Goal: Information Seeking & Learning: Compare options

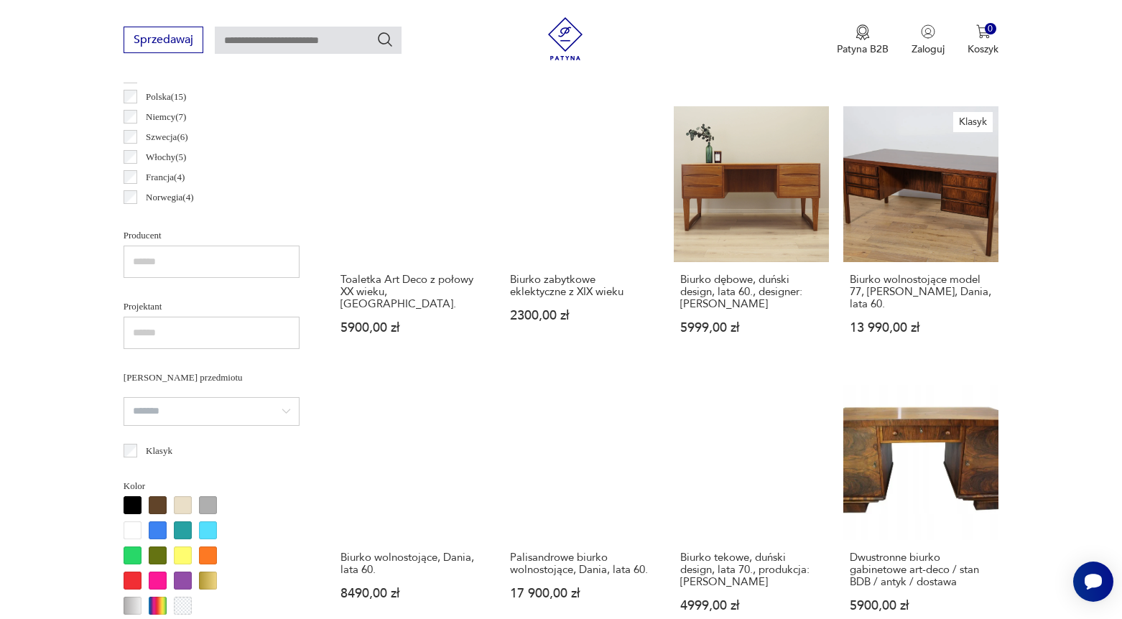
scroll to position [892, 0]
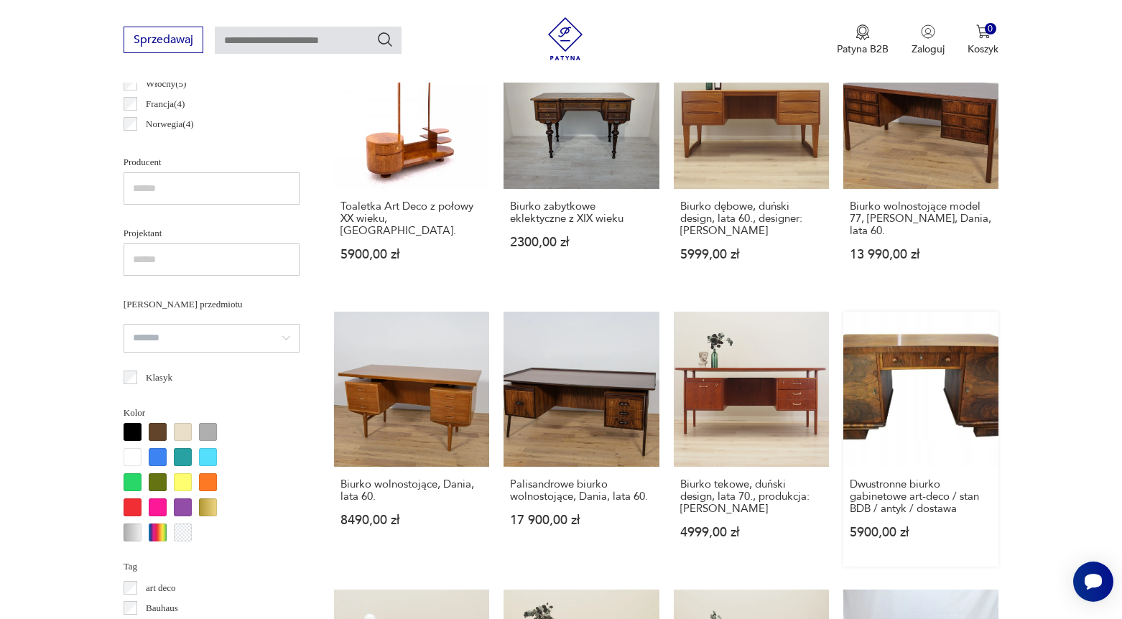
click at [896, 416] on link "Dwustronne biurko gabinetowe art-deco / stan BDB / antyk / dostawa 5900,00 zł" at bounding box center [921, 439] width 155 height 255
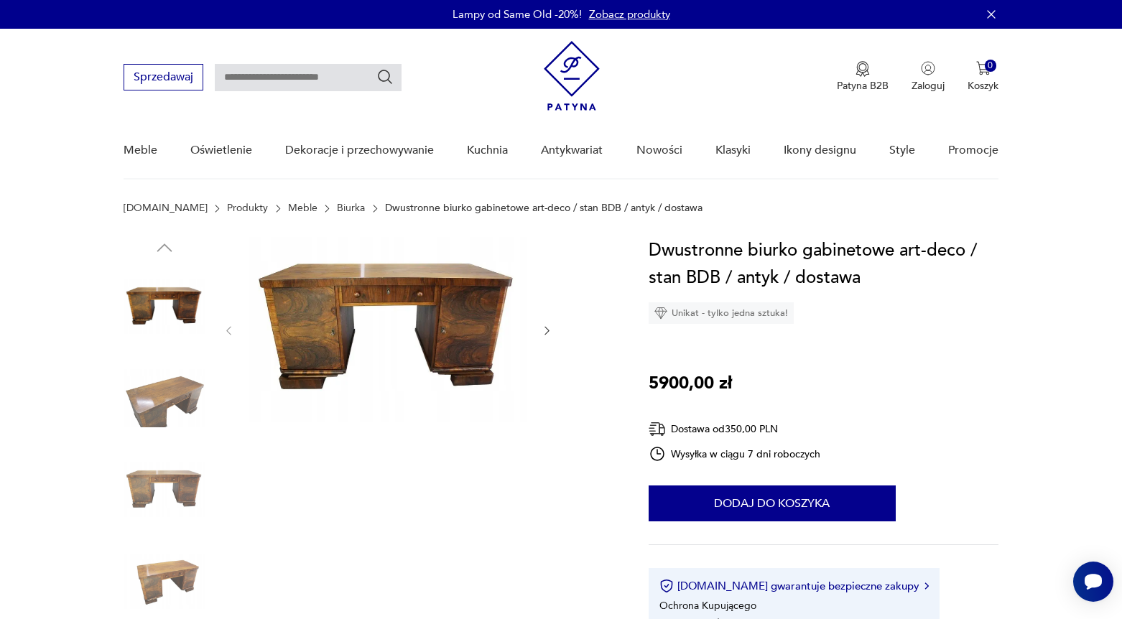
click at [356, 326] on img at bounding box center [387, 329] width 277 height 185
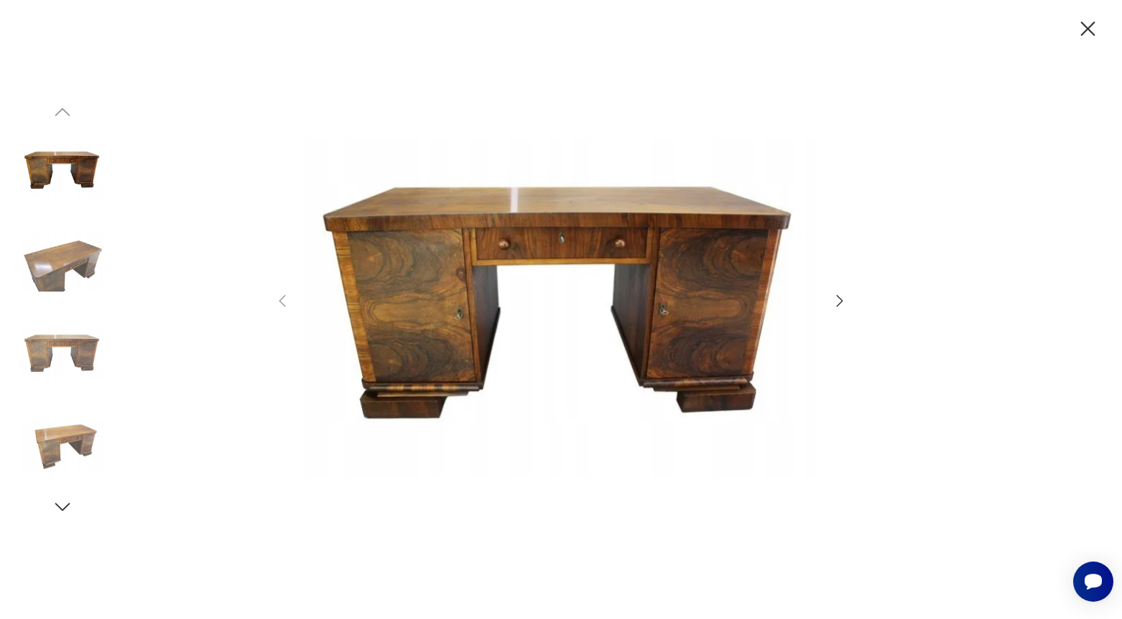
click at [847, 294] on icon "button" at bounding box center [839, 300] width 17 height 17
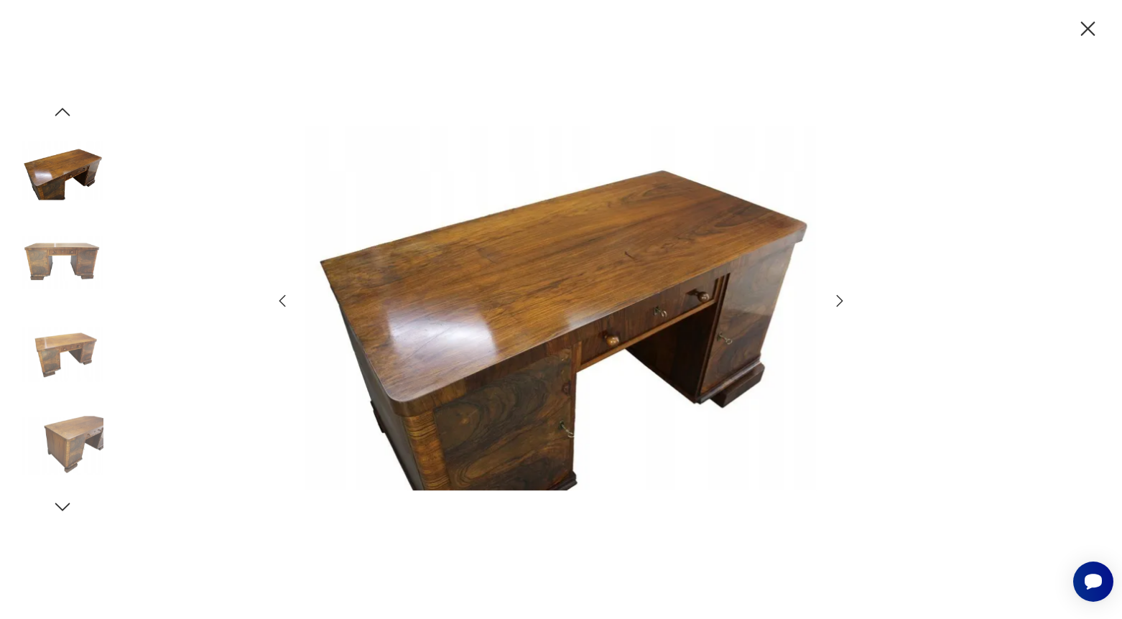
click at [847, 294] on icon "button" at bounding box center [839, 300] width 17 height 17
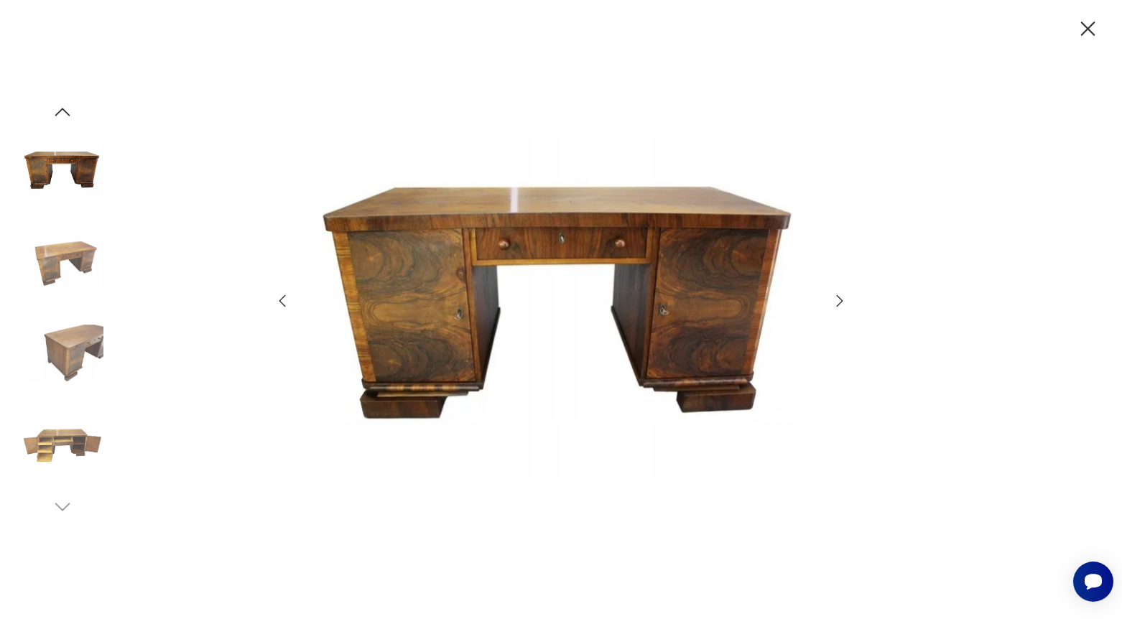
click at [847, 294] on icon "button" at bounding box center [839, 300] width 17 height 17
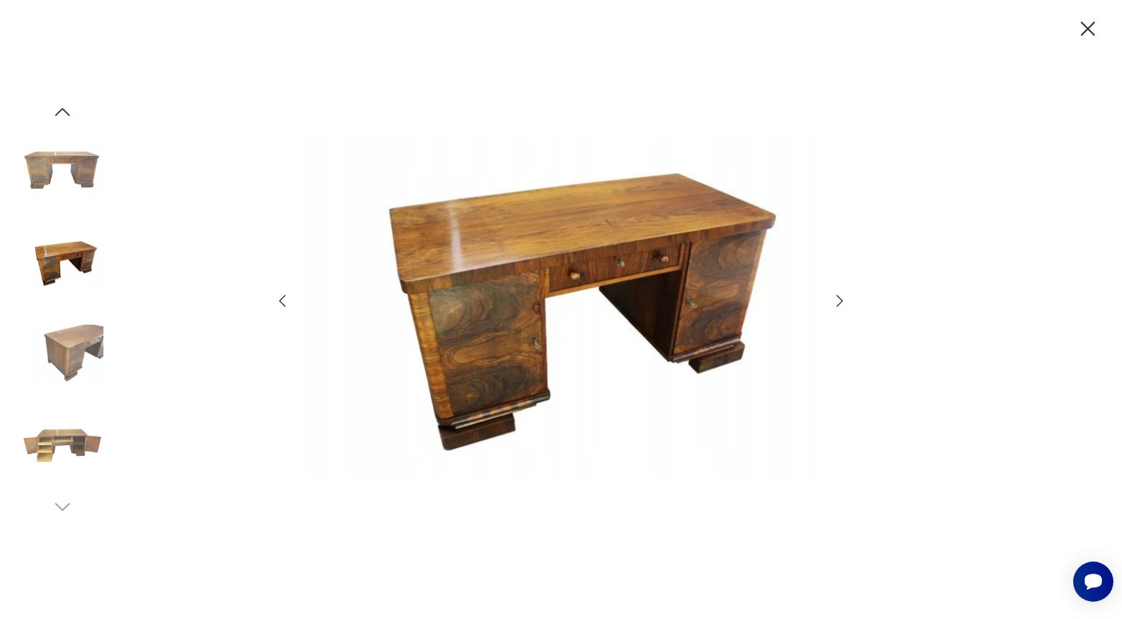
click at [847, 294] on icon "button" at bounding box center [839, 300] width 17 height 17
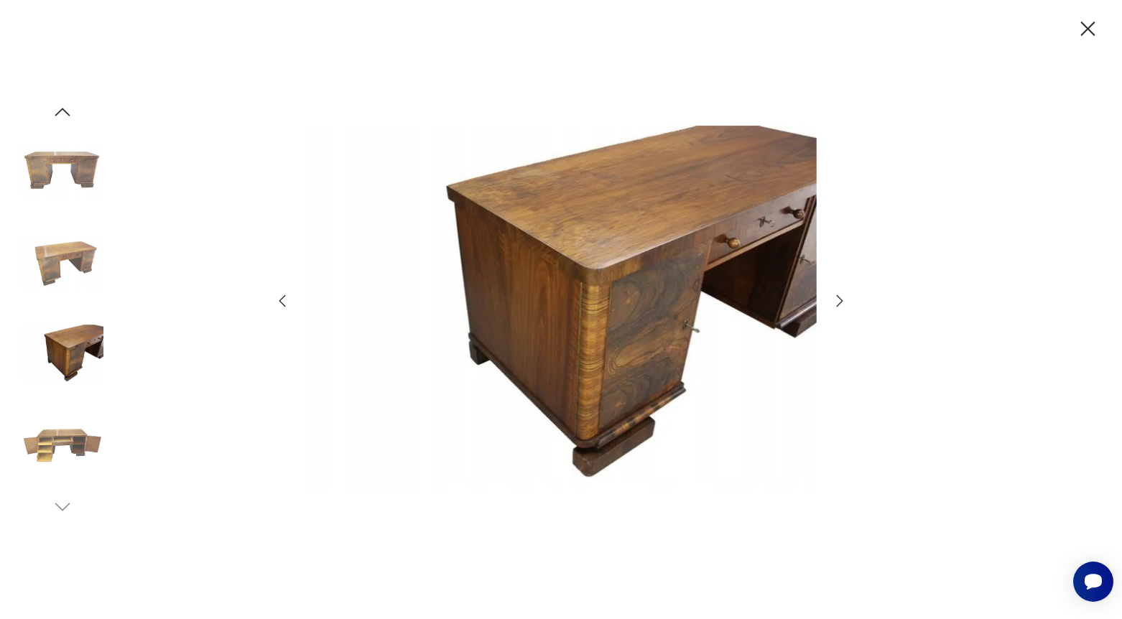
click at [847, 294] on icon "button" at bounding box center [839, 300] width 17 height 17
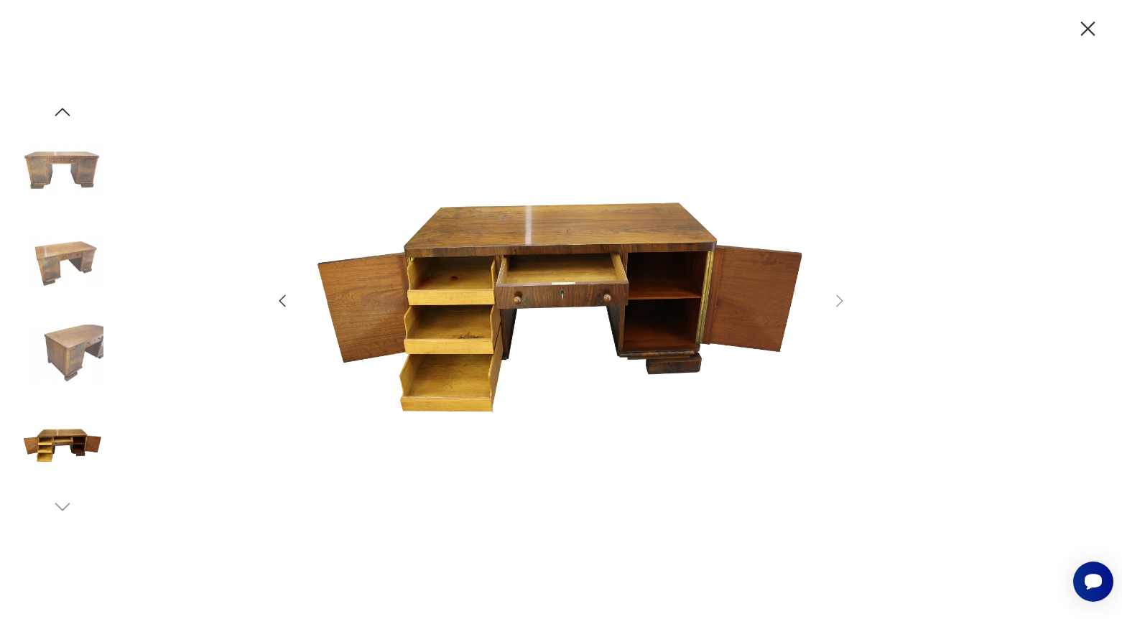
click at [1086, 25] on icon "button" at bounding box center [1088, 29] width 14 height 14
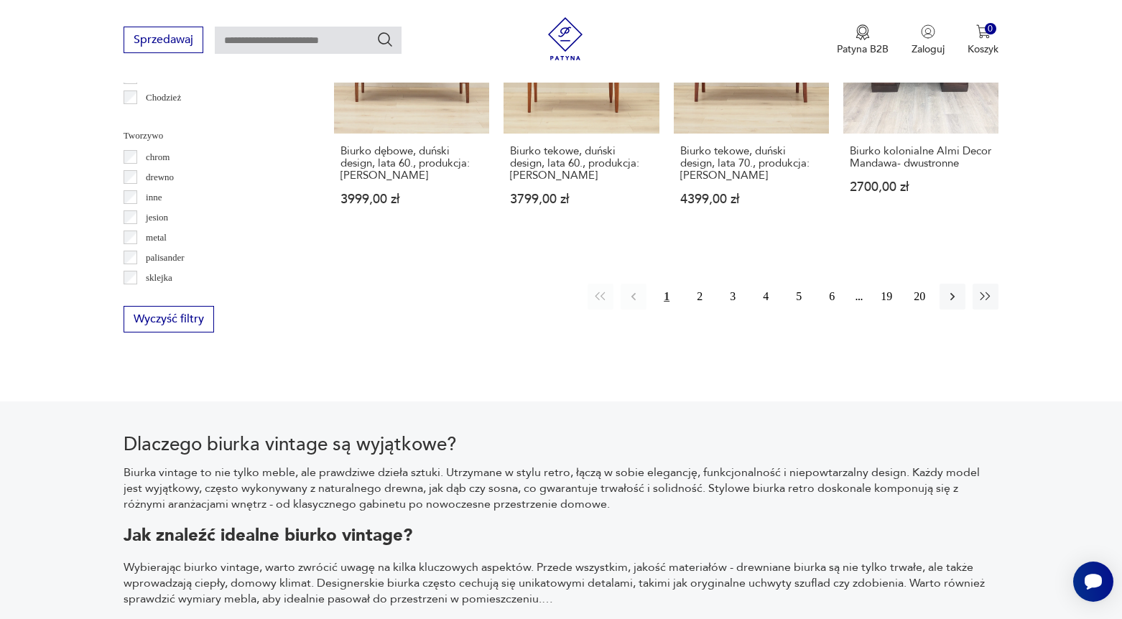
scroll to position [1447, 0]
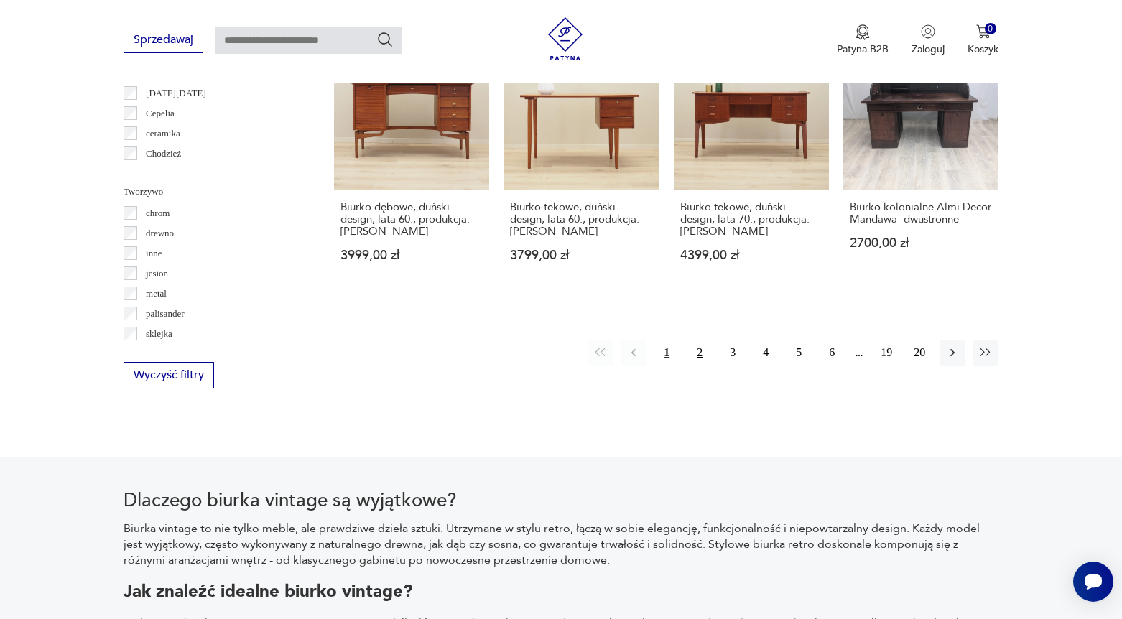
click at [702, 363] on button "2" at bounding box center [700, 353] width 26 height 26
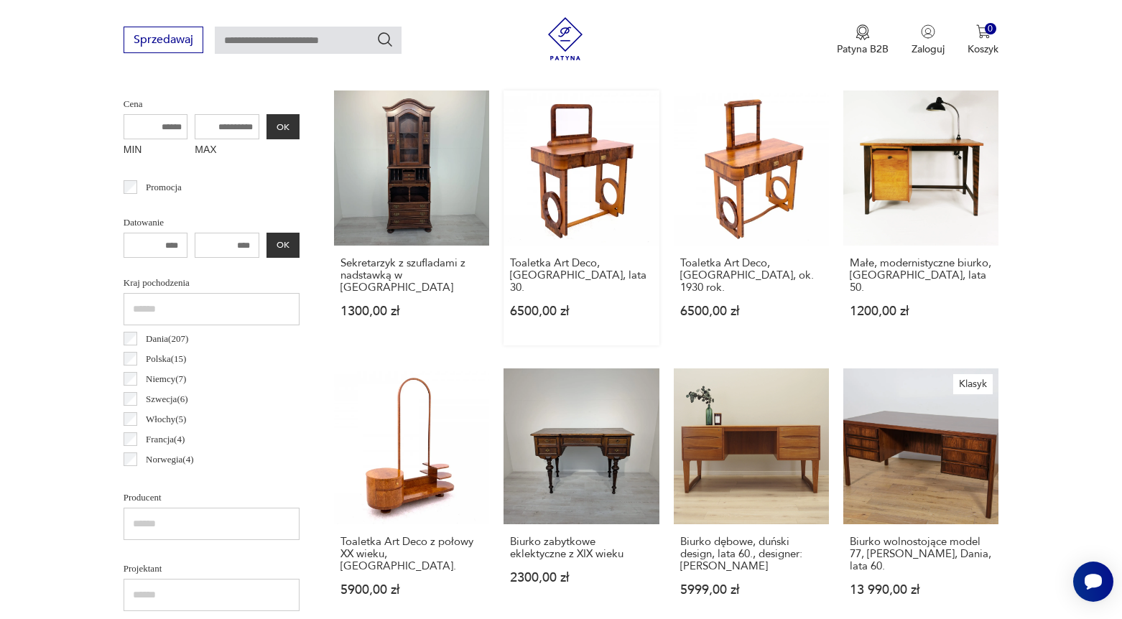
scroll to position [382, 0]
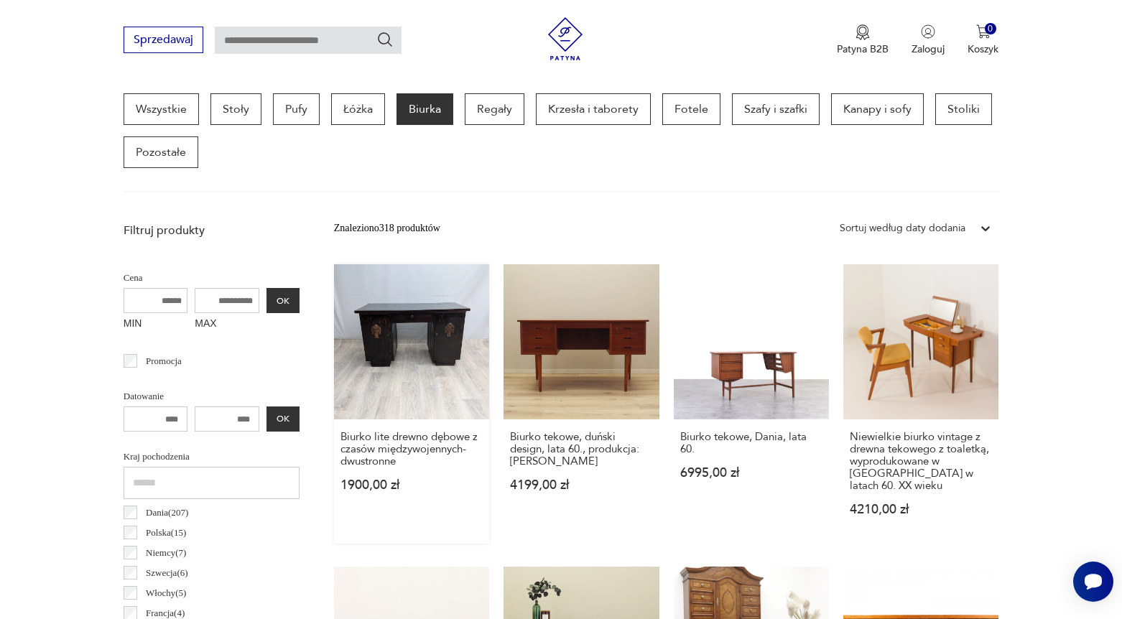
click at [363, 357] on link "Biurko lite drewno dębowe z czasów międzywojennych- dwustronne 1900,00 zł" at bounding box center [411, 404] width 155 height 280
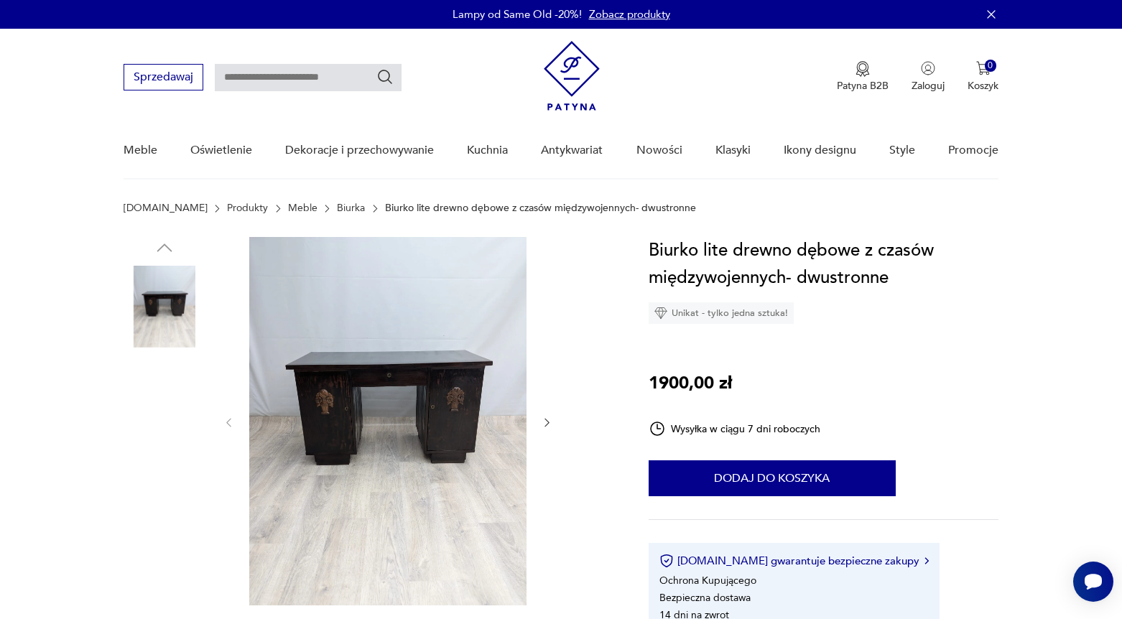
click at [443, 438] on img at bounding box center [387, 421] width 277 height 369
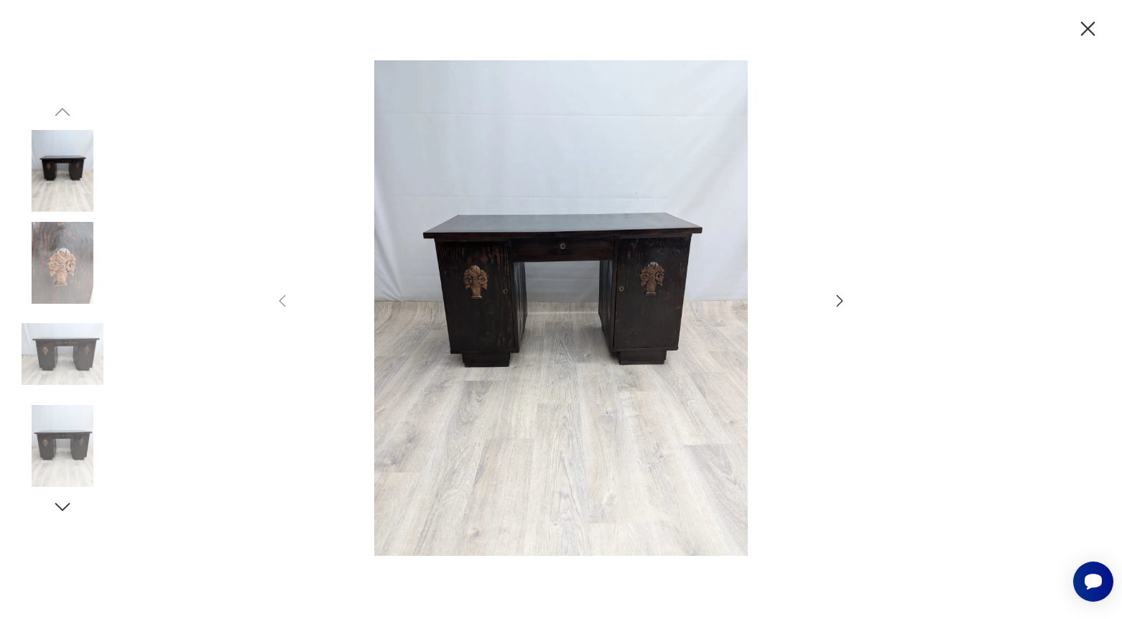
click at [838, 304] on icon "button" at bounding box center [839, 300] width 17 height 17
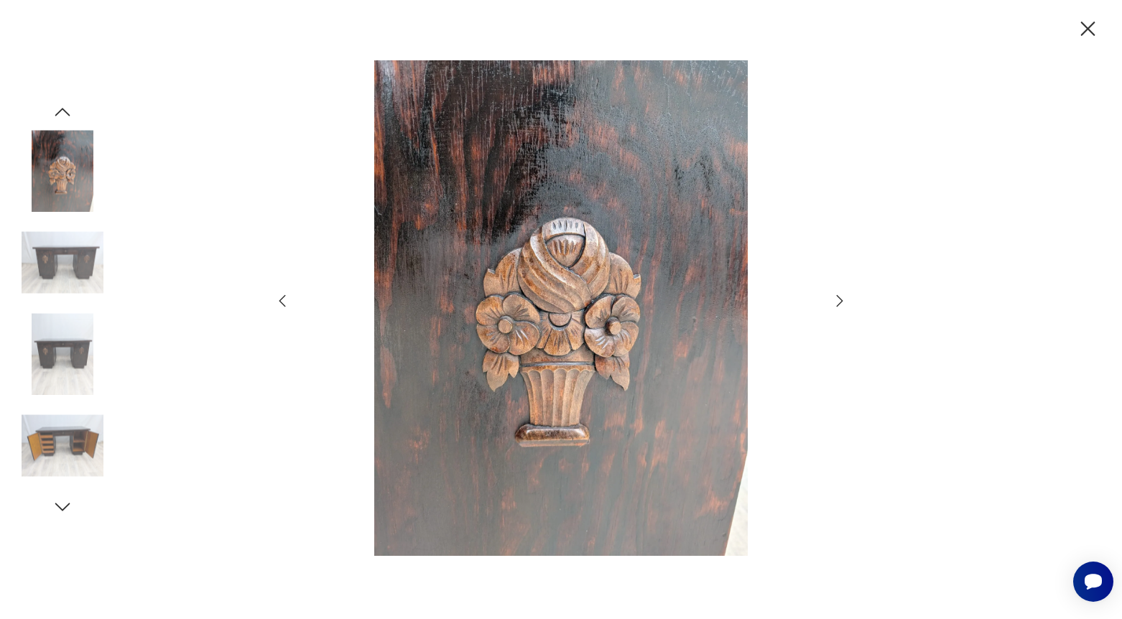
click at [838, 304] on icon "button" at bounding box center [839, 300] width 17 height 17
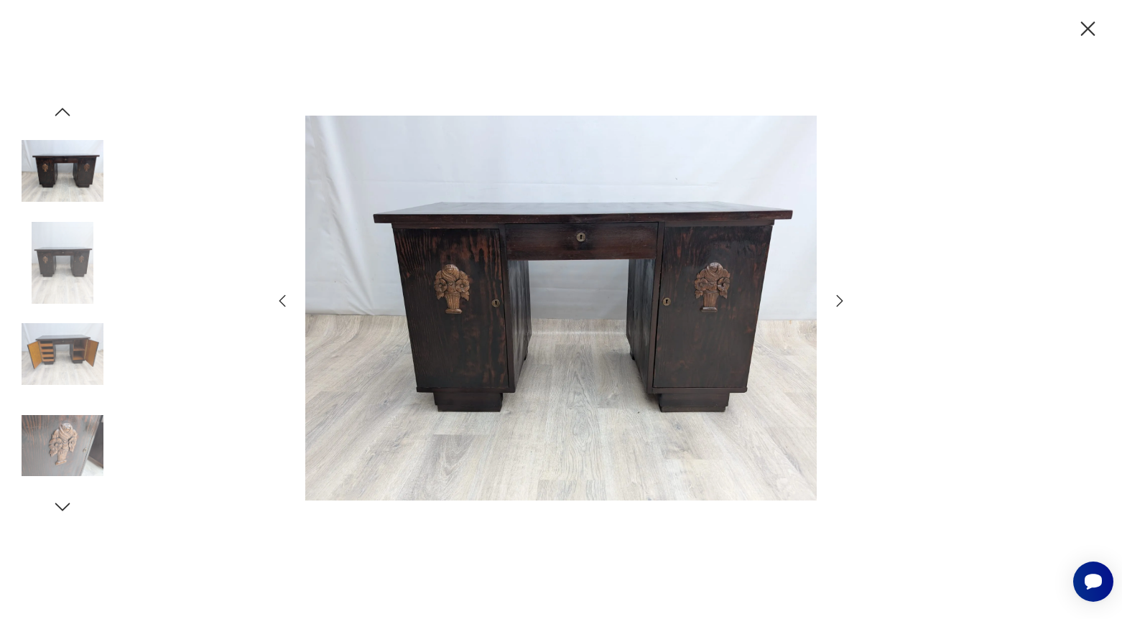
click at [838, 304] on icon "button" at bounding box center [839, 300] width 17 height 17
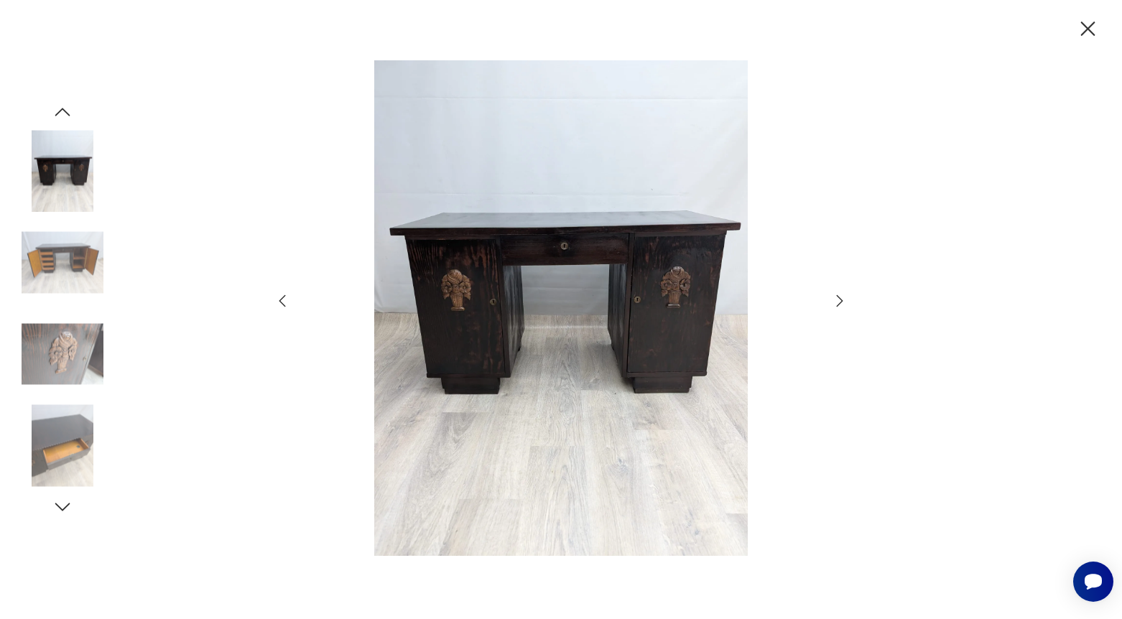
click at [838, 304] on icon "button" at bounding box center [839, 300] width 17 height 17
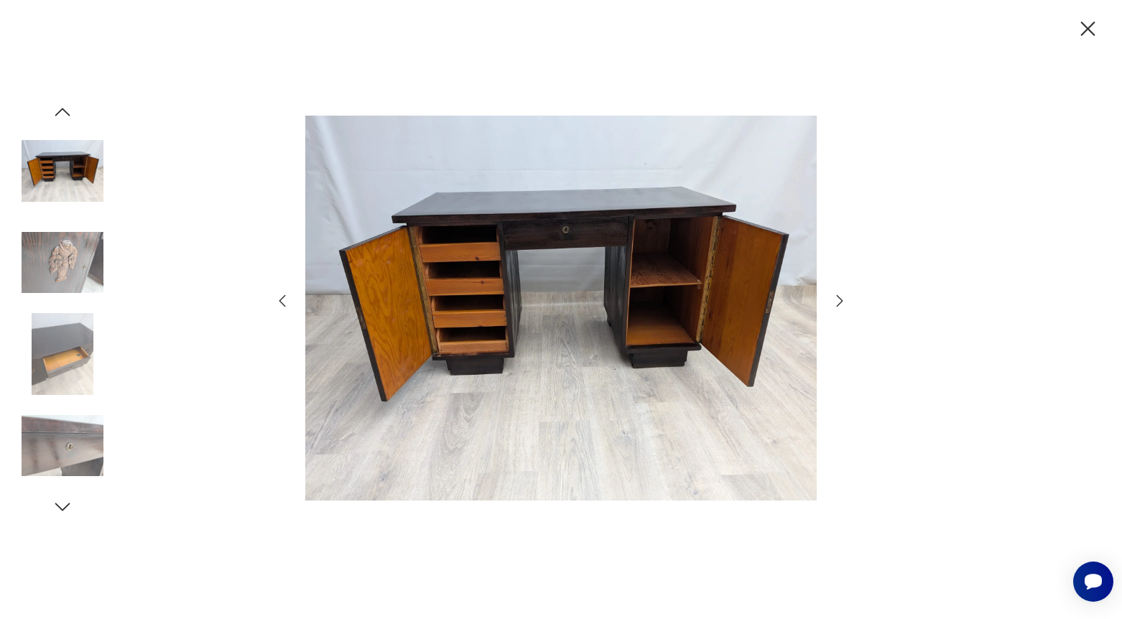
click at [838, 304] on icon "button" at bounding box center [839, 300] width 17 height 17
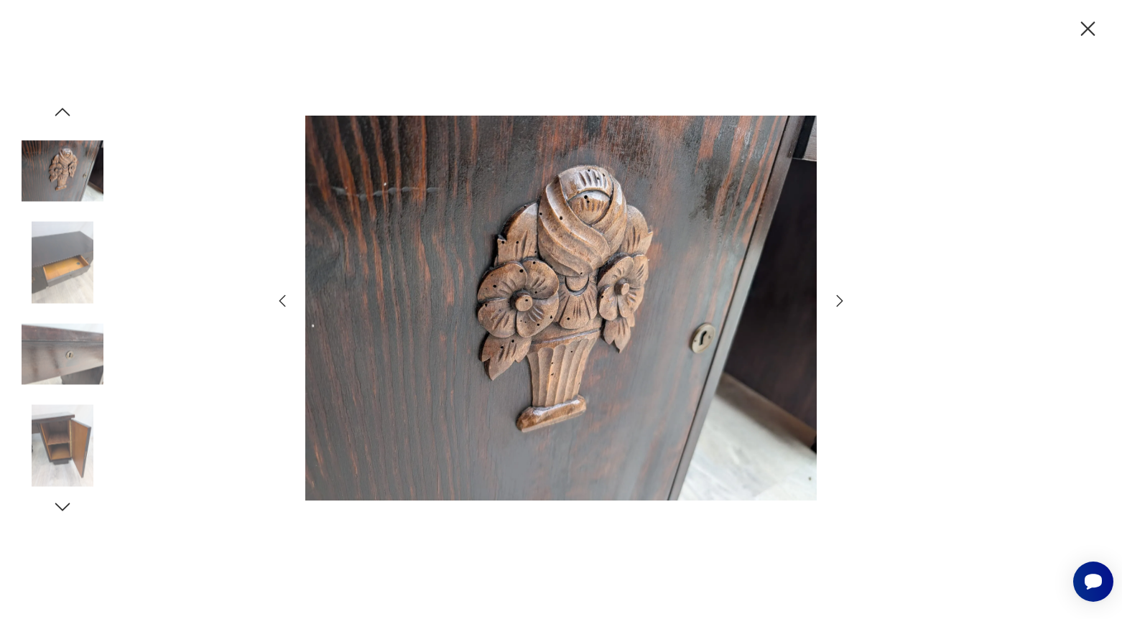
click at [838, 304] on icon "button" at bounding box center [839, 300] width 17 height 17
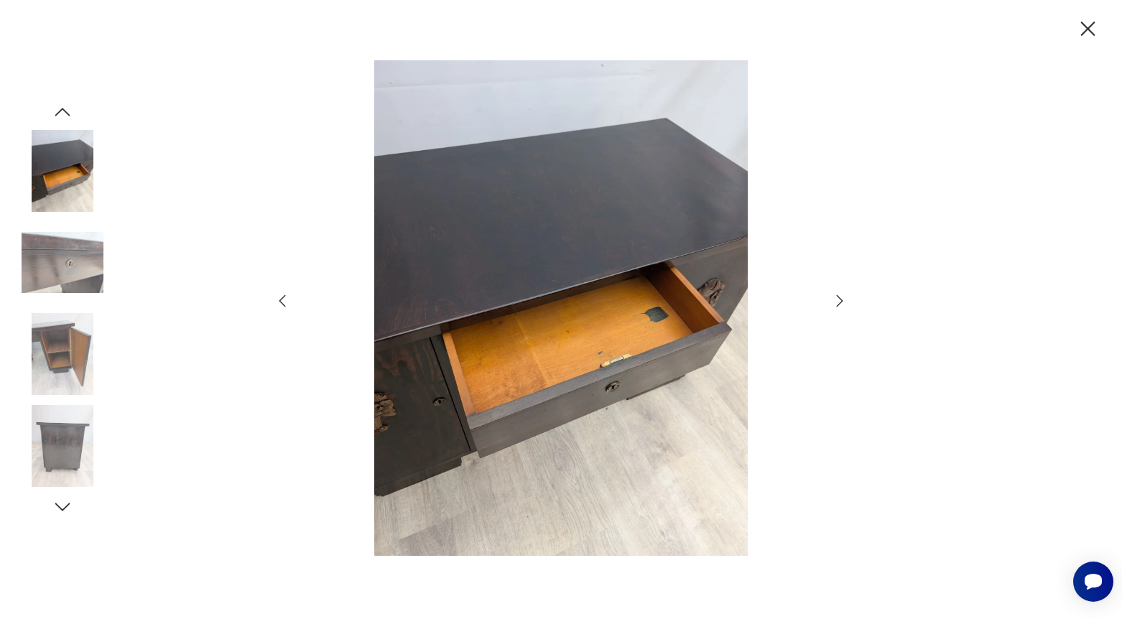
scroll to position [382, 0]
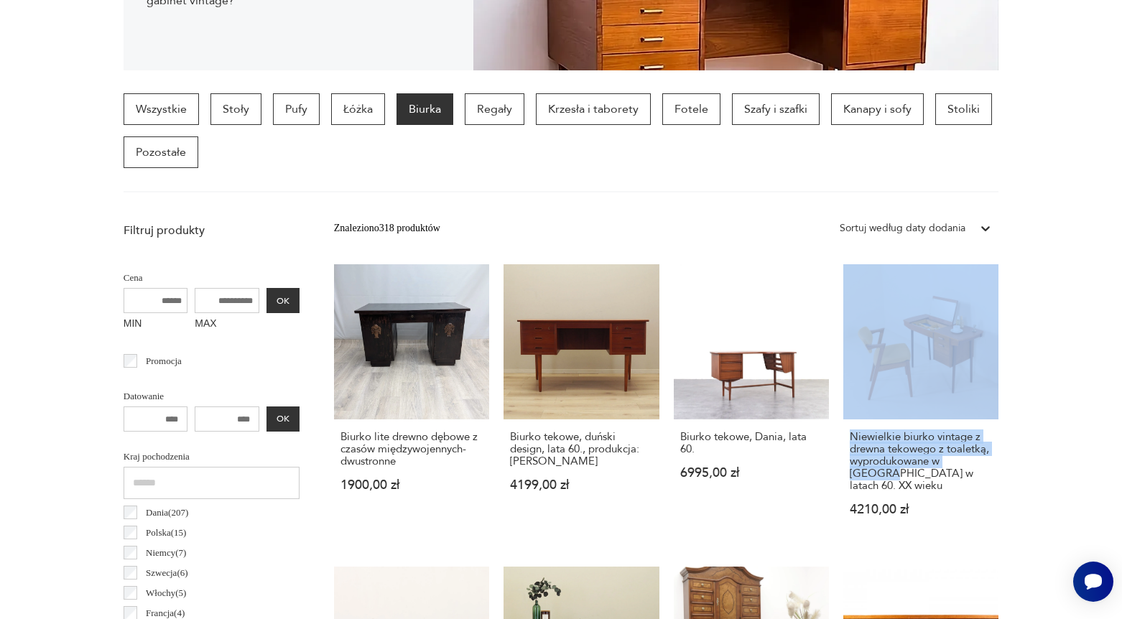
drag, startPoint x: 1012, startPoint y: 470, endPoint x: 1012, endPoint y: 328, distance: 142.3
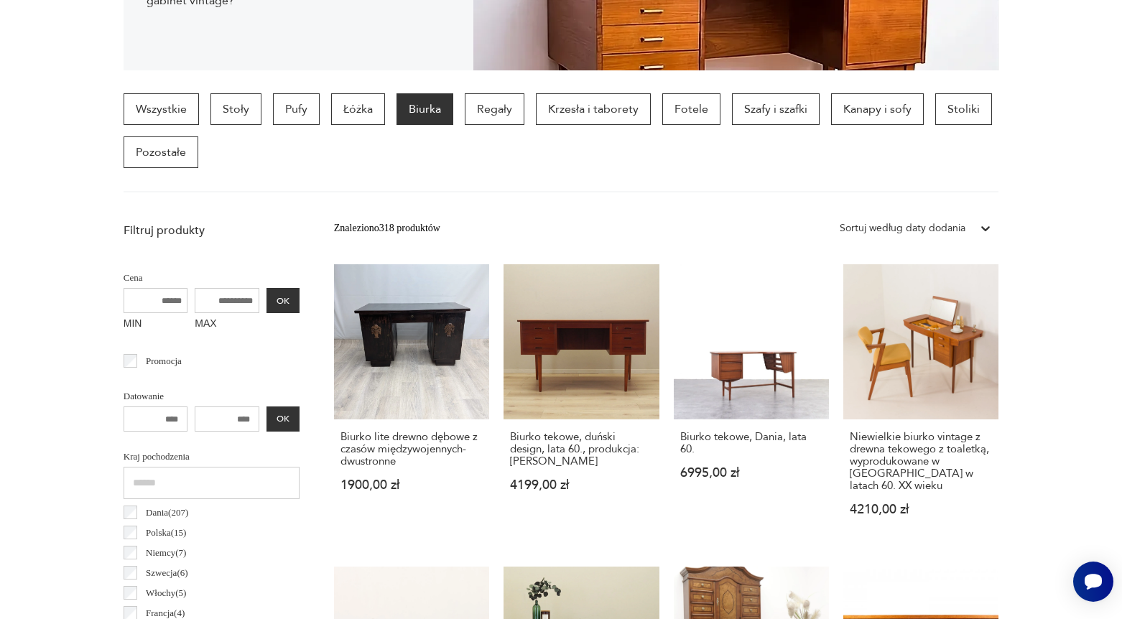
click at [419, 114] on p "Biurka" at bounding box center [425, 109] width 57 height 32
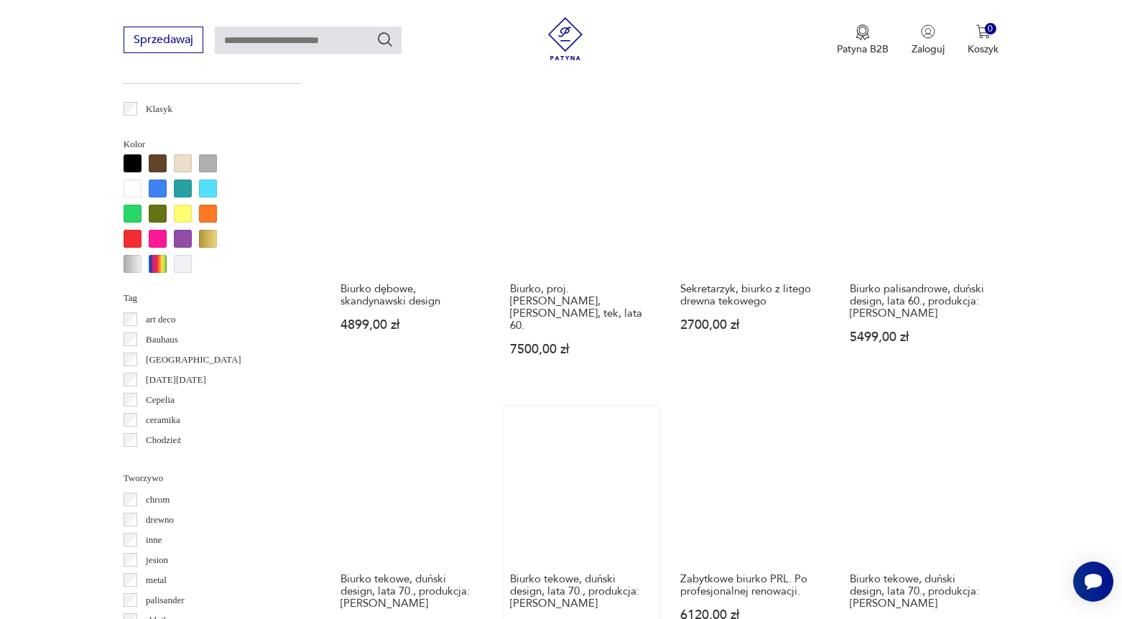
scroll to position [1390, 0]
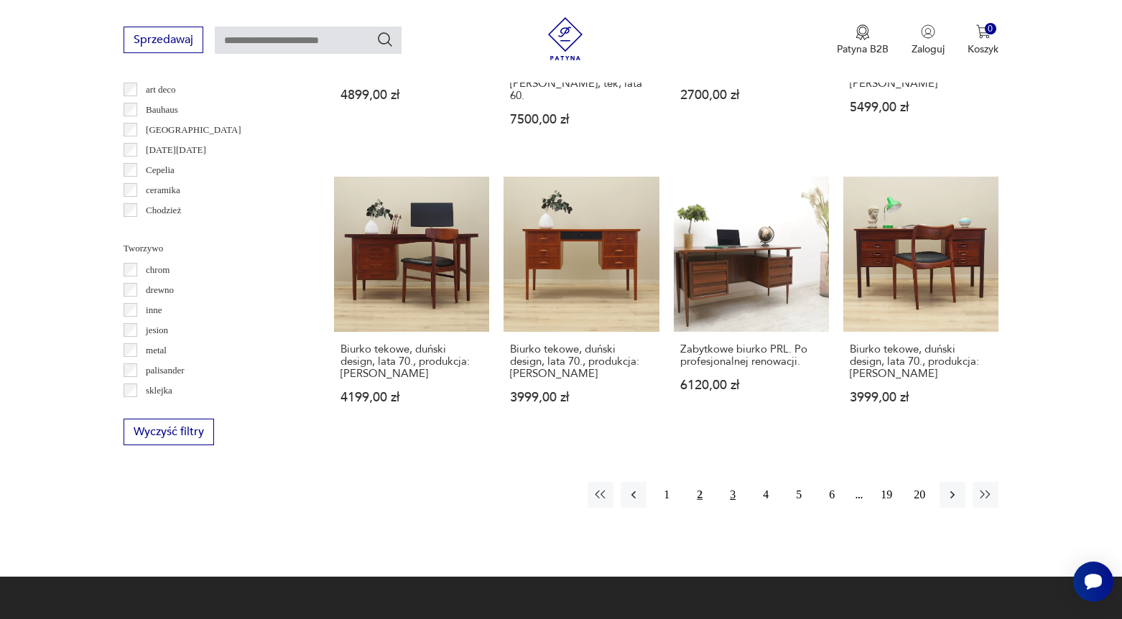
click at [734, 486] on button "3" at bounding box center [733, 495] width 26 height 26
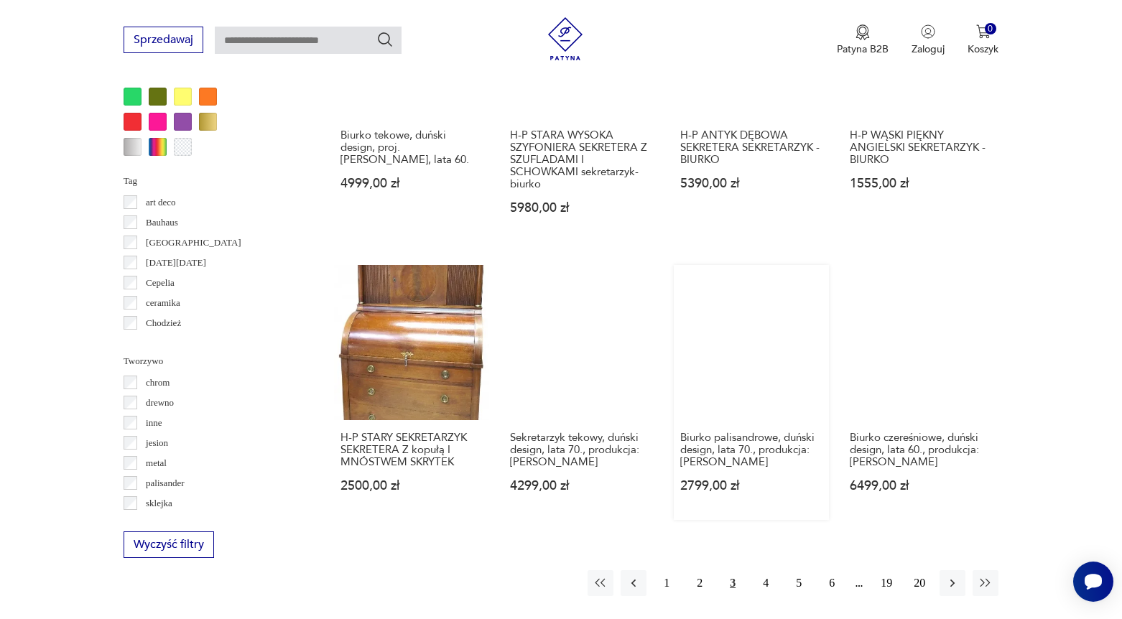
scroll to position [1467, 0]
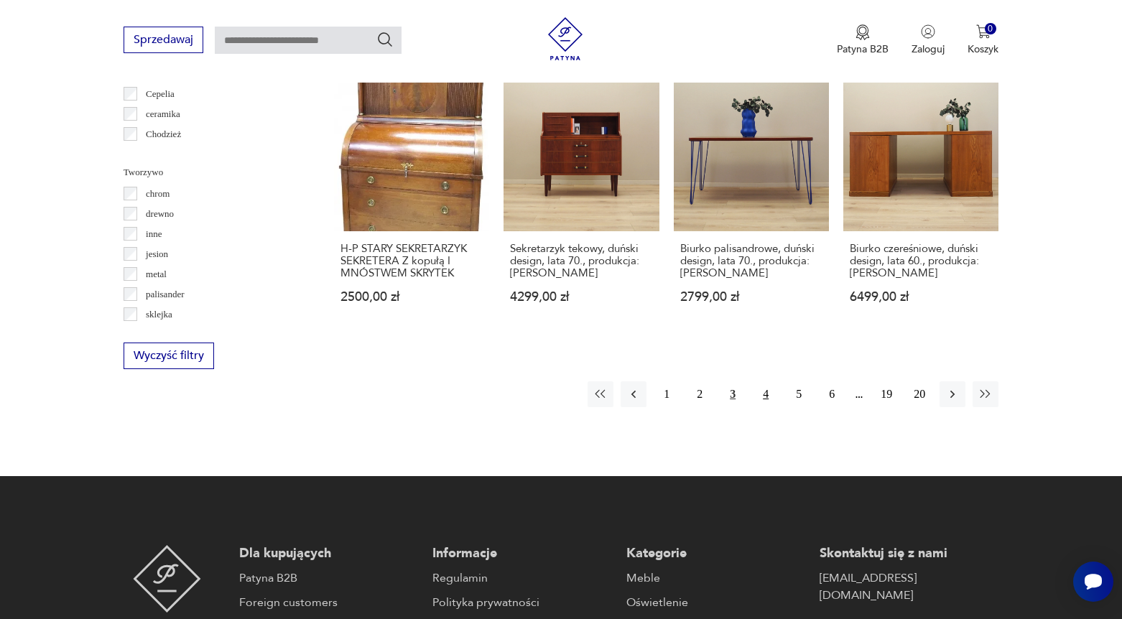
click at [762, 383] on button "4" at bounding box center [766, 395] width 26 height 26
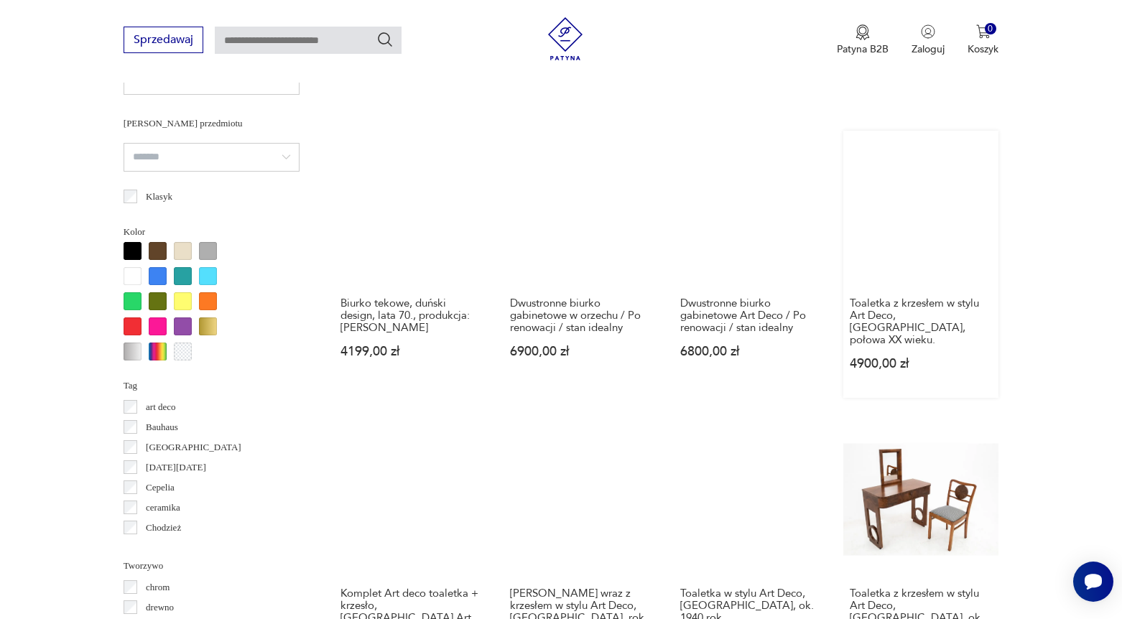
scroll to position [1328, 0]
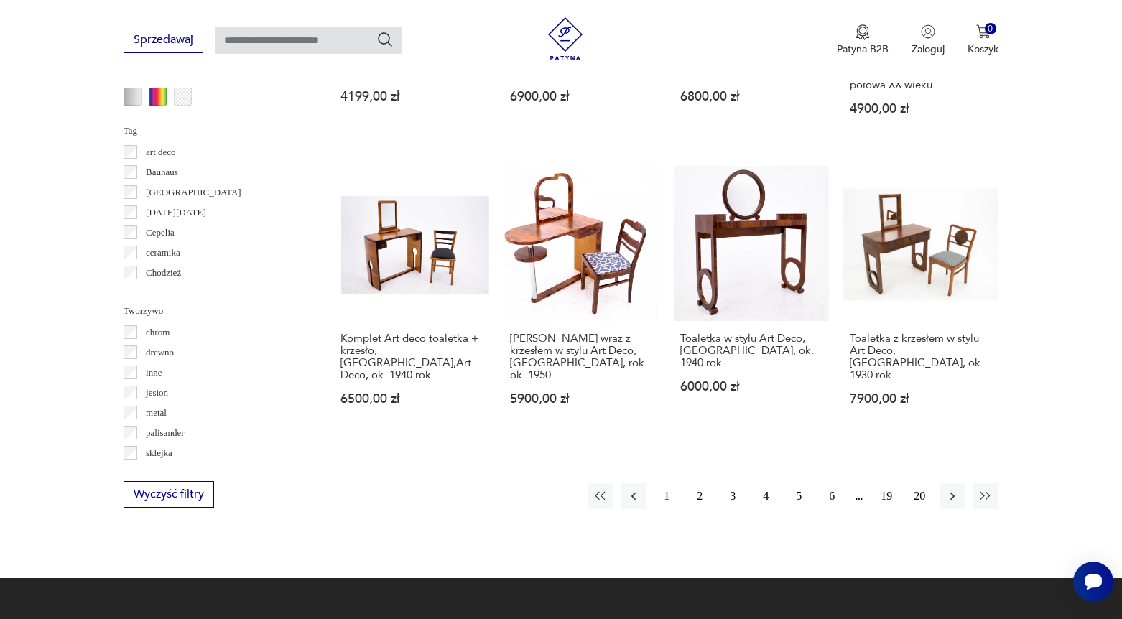
click at [794, 508] on button "5" at bounding box center [799, 497] width 26 height 26
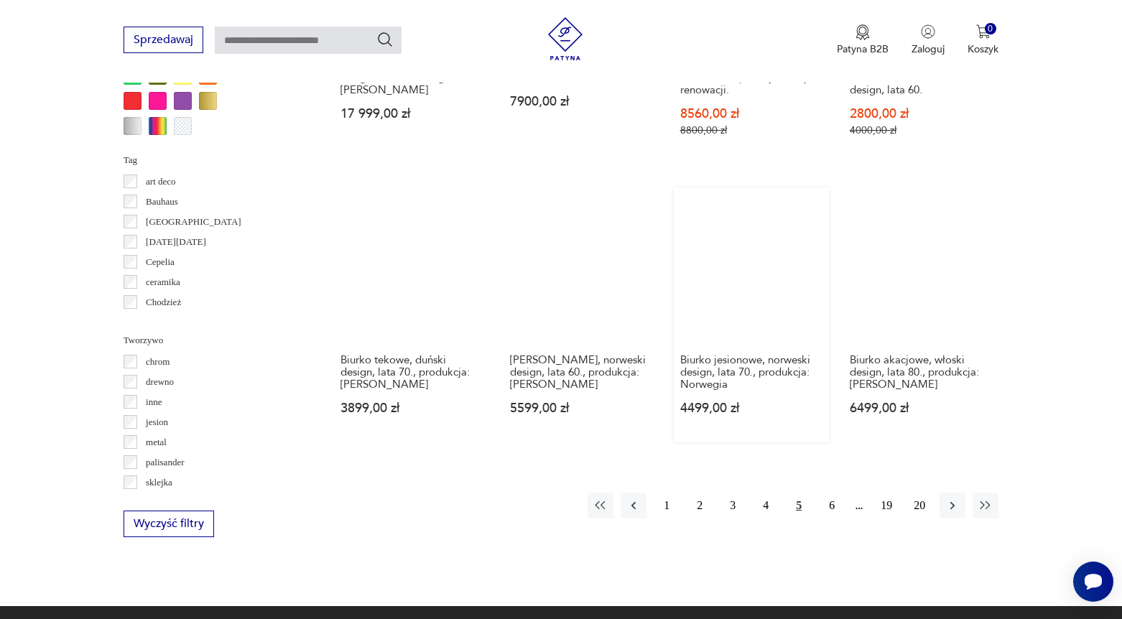
scroll to position [1566, 0]
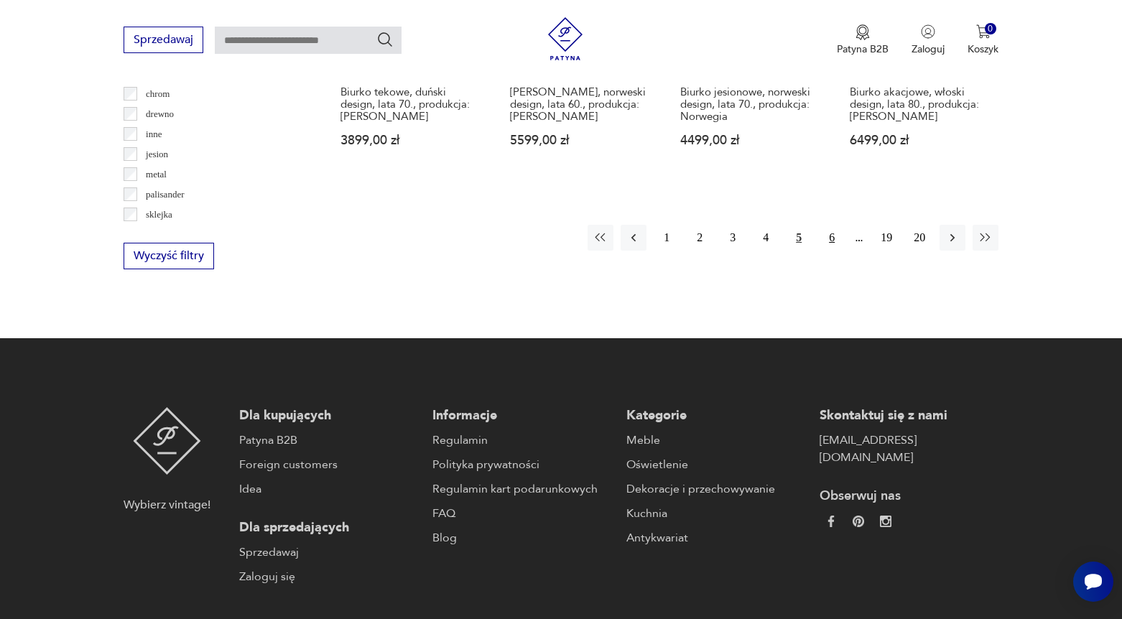
click at [827, 248] on button "6" at bounding box center [832, 238] width 26 height 26
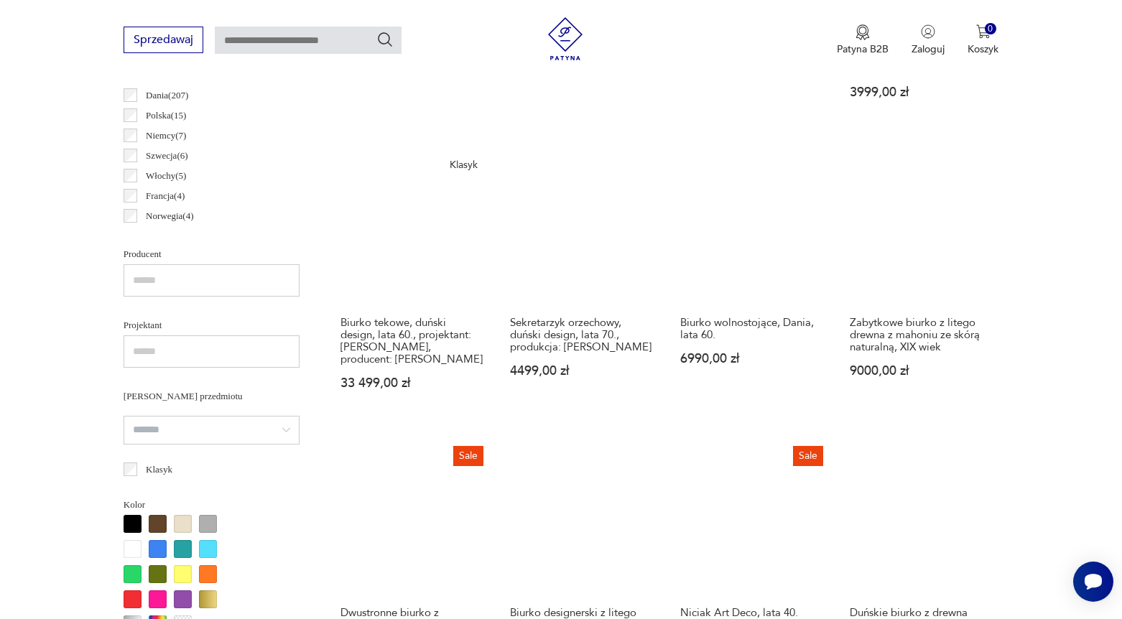
scroll to position [900, 0]
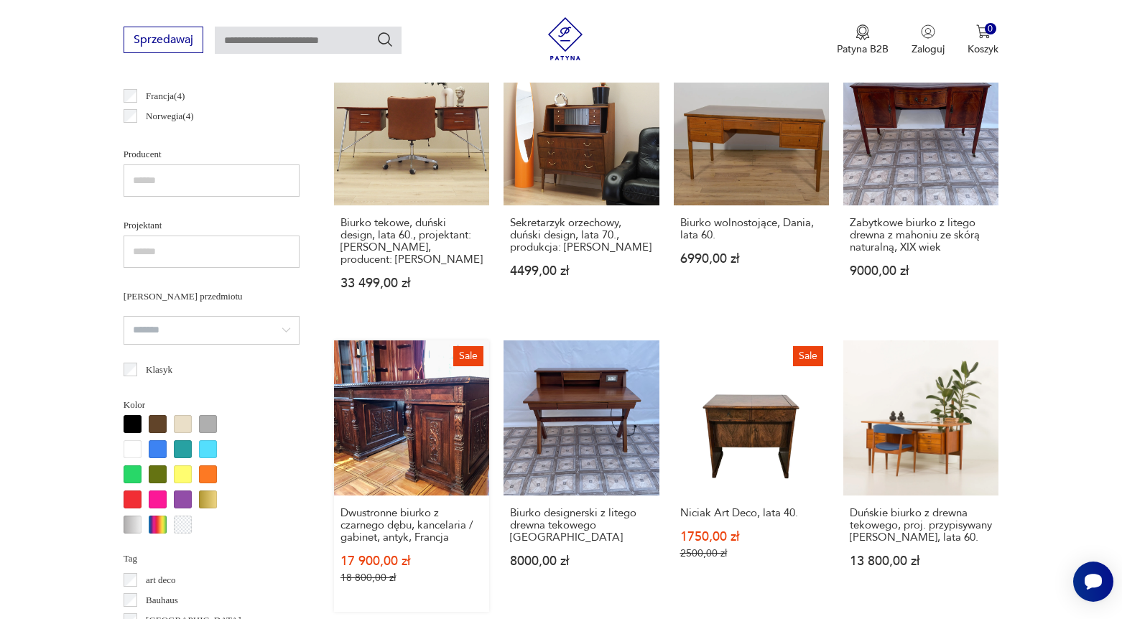
click at [348, 430] on link "Sale Dwustronne biurko z czarnego dębu, kancelaria / gabinet, antyk, Francja 17…" at bounding box center [411, 477] width 155 height 272
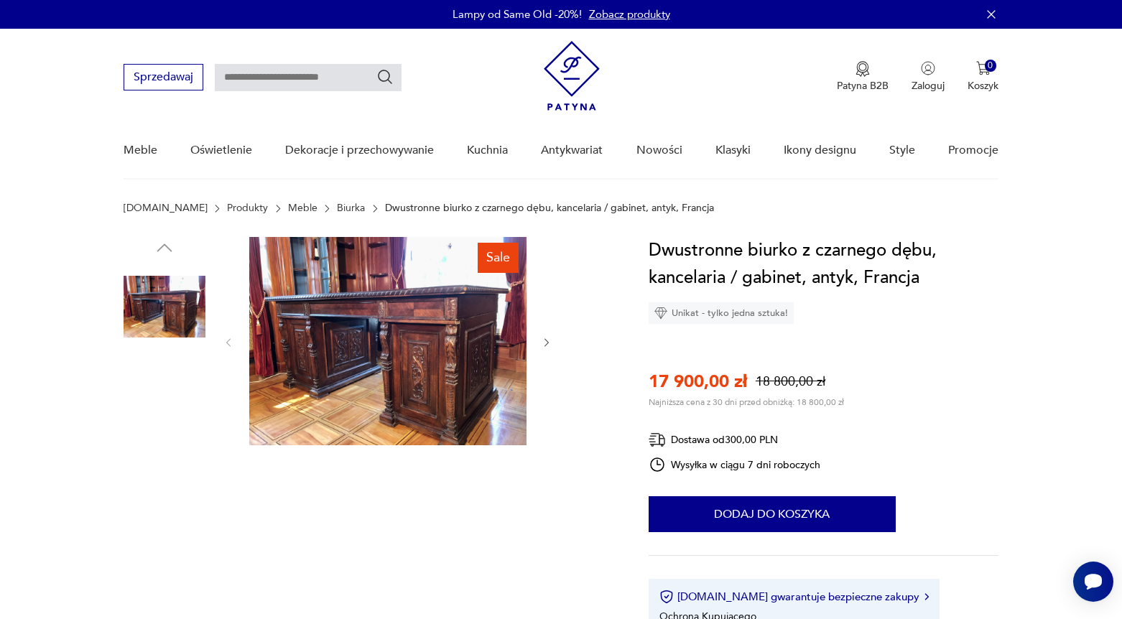
click at [420, 414] on img at bounding box center [387, 341] width 277 height 208
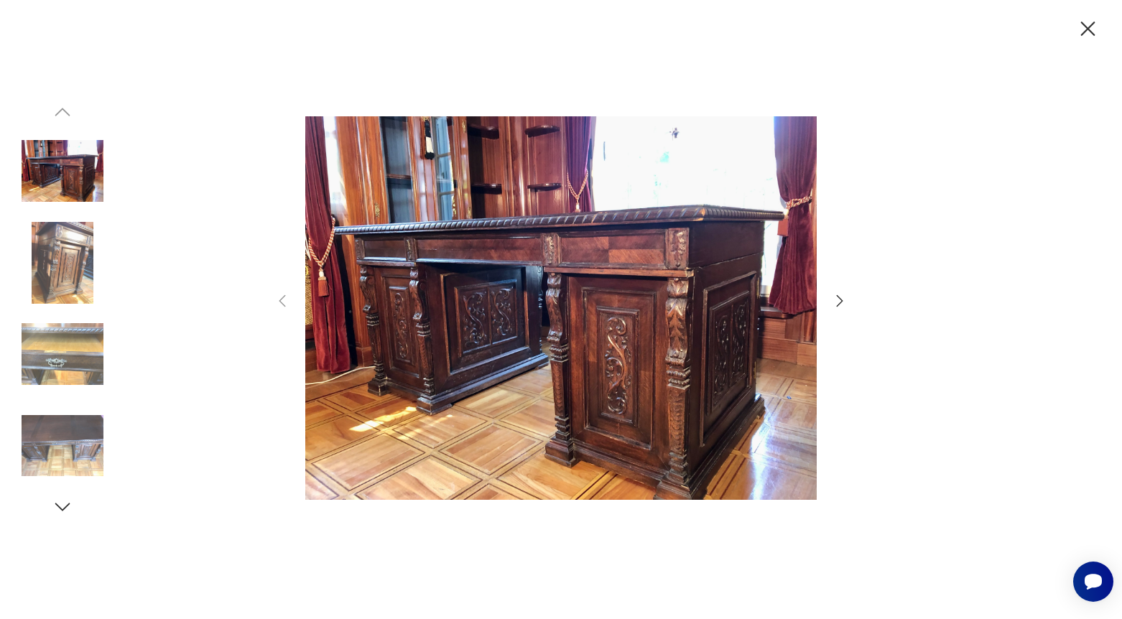
click at [1089, 25] on icon "button" at bounding box center [1088, 29] width 25 height 25
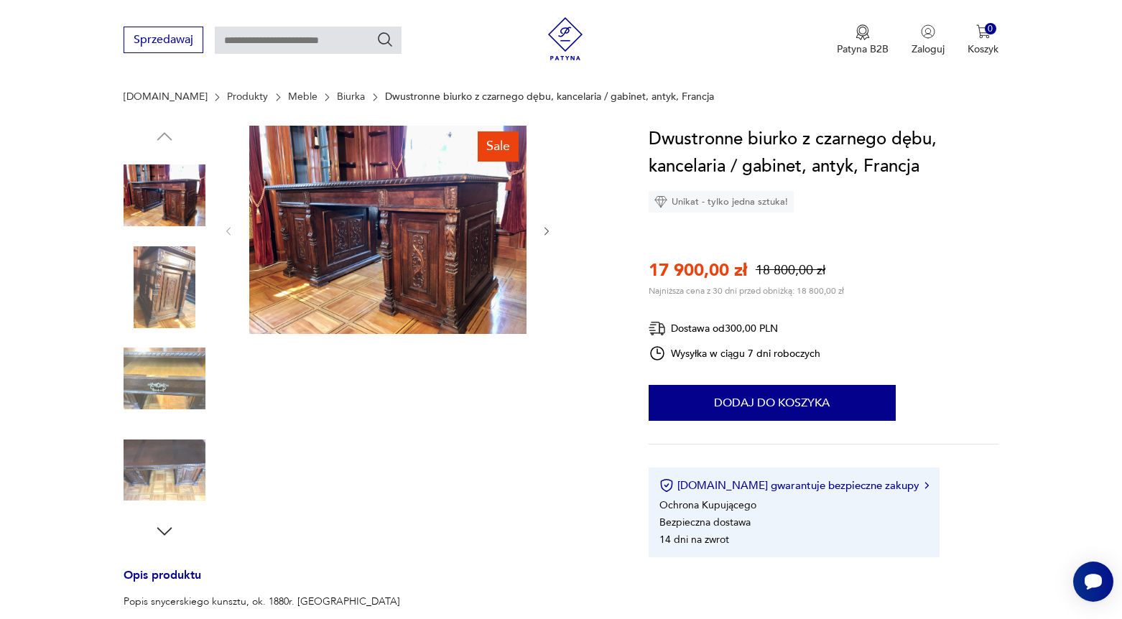
scroll to position [31, 0]
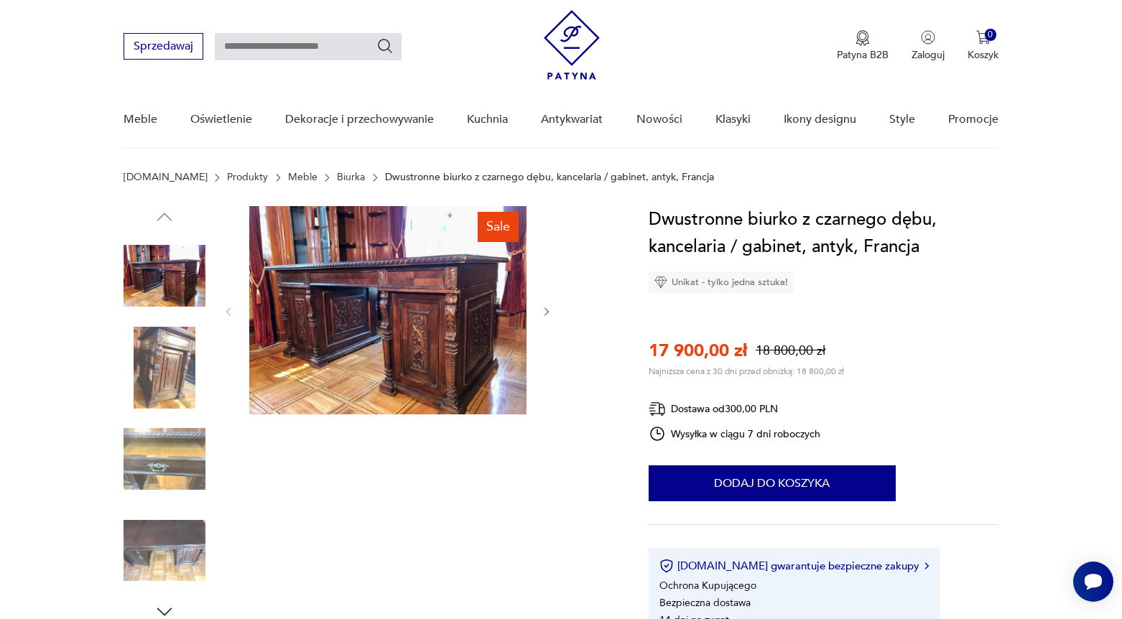
click at [436, 327] on img at bounding box center [387, 310] width 277 height 208
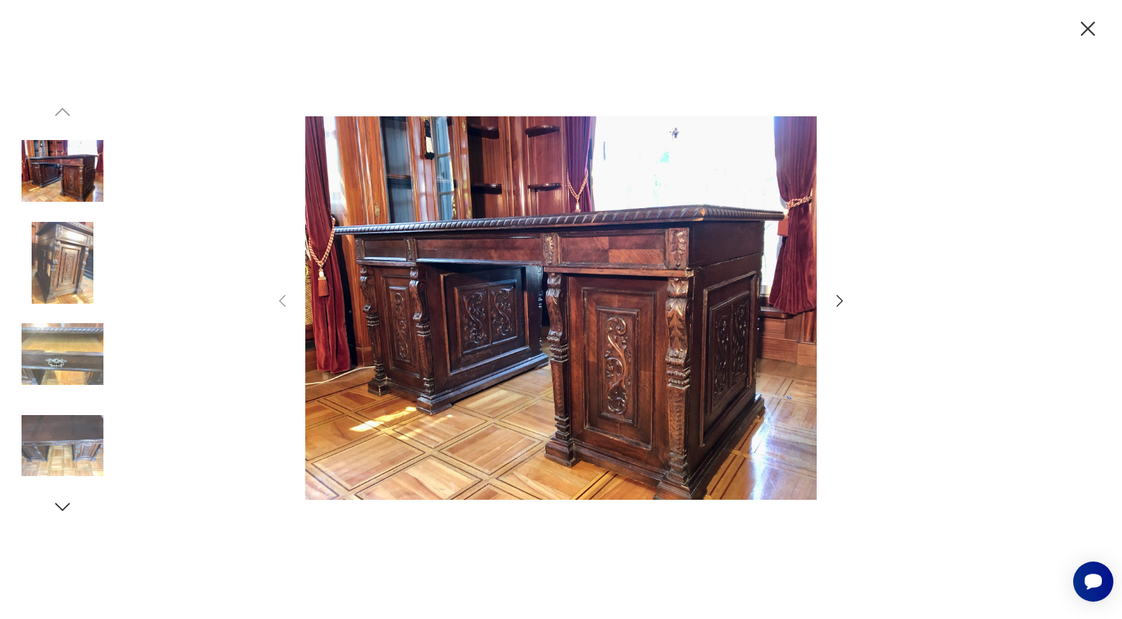
click at [840, 300] on icon "button" at bounding box center [839, 300] width 17 height 17
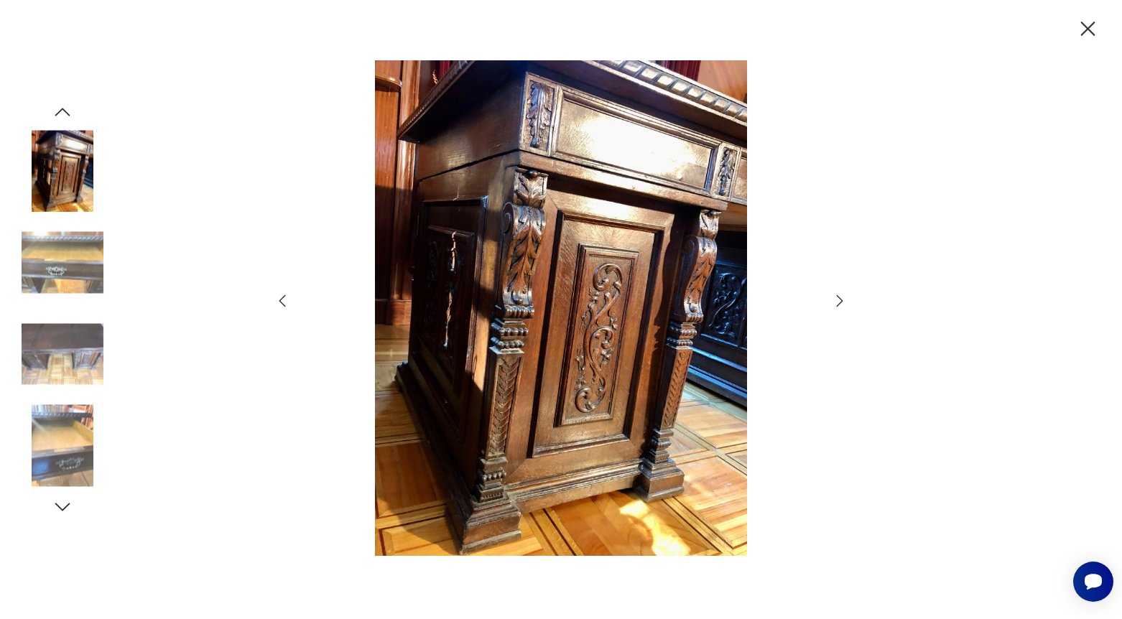
click at [840, 300] on icon "button" at bounding box center [839, 300] width 17 height 17
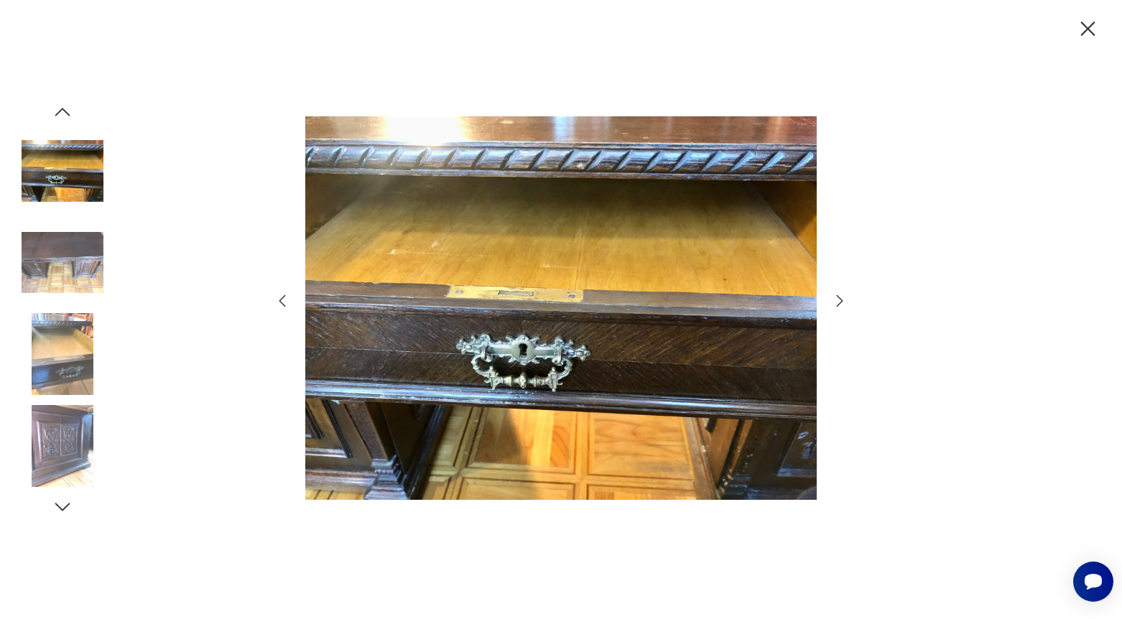
click at [840, 300] on icon "button" at bounding box center [839, 300] width 17 height 17
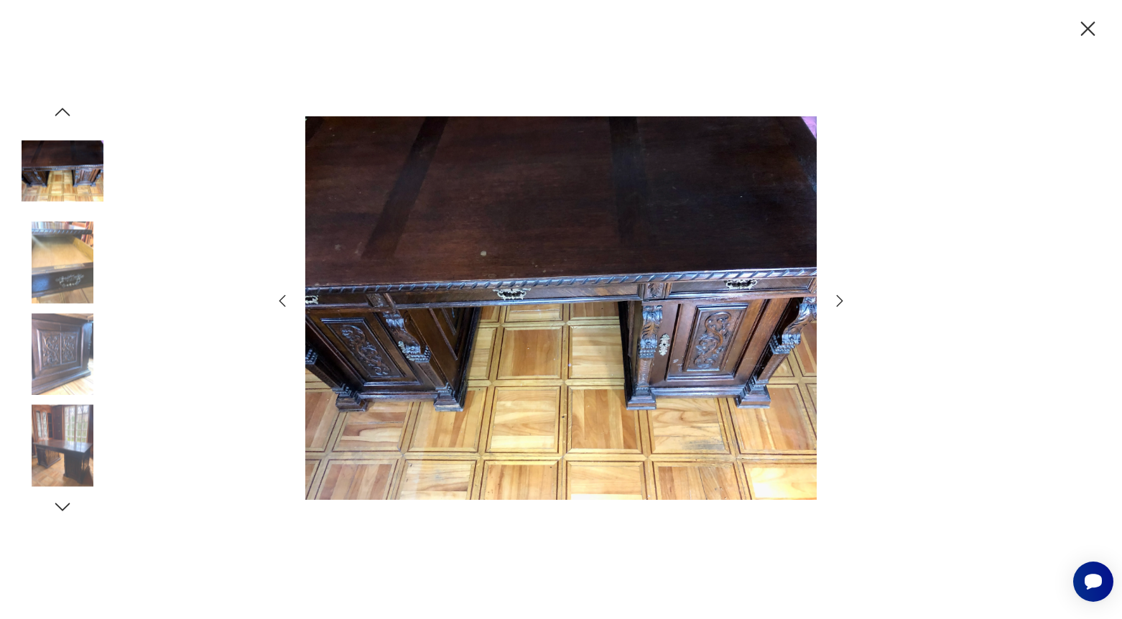
click at [840, 300] on icon "button" at bounding box center [839, 300] width 17 height 17
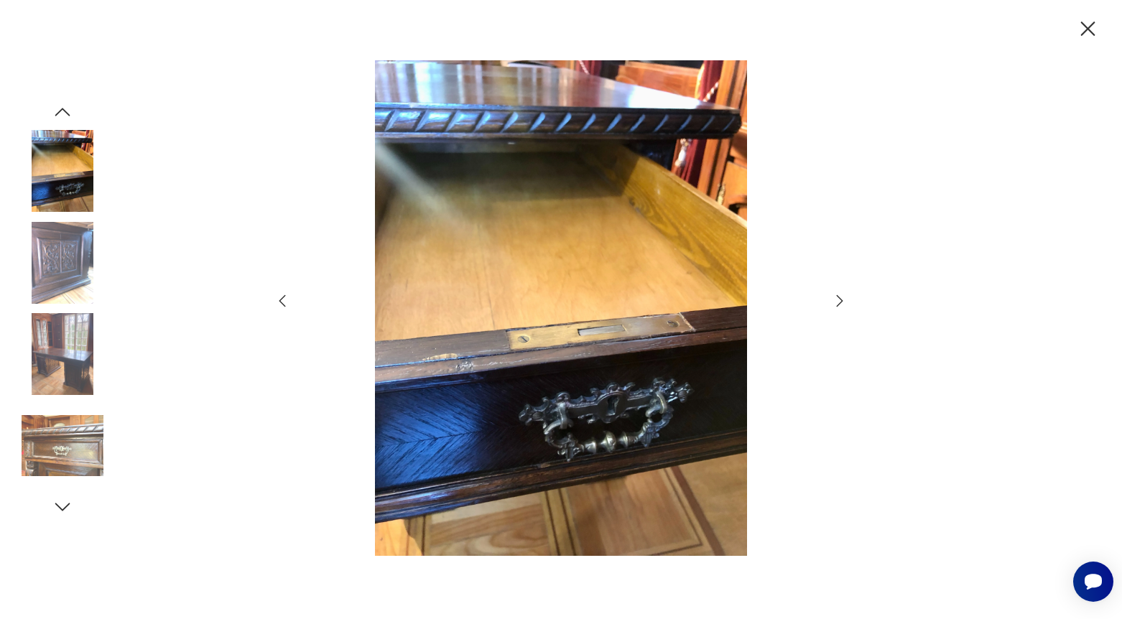
click at [840, 300] on icon "button" at bounding box center [839, 300] width 17 height 17
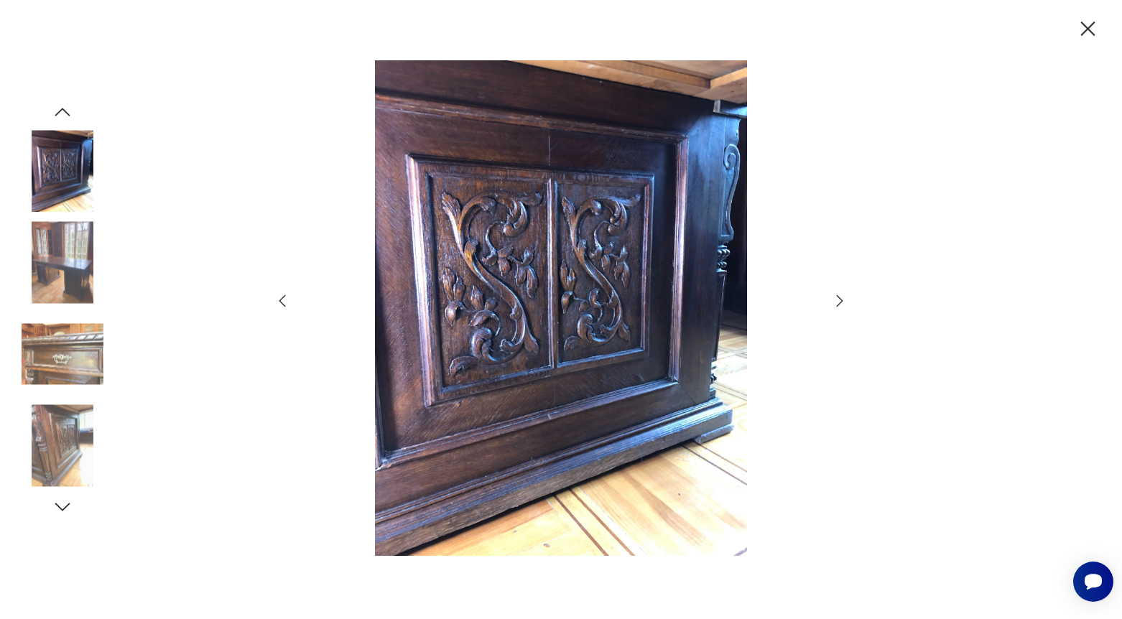
click at [840, 300] on icon "button" at bounding box center [839, 300] width 17 height 17
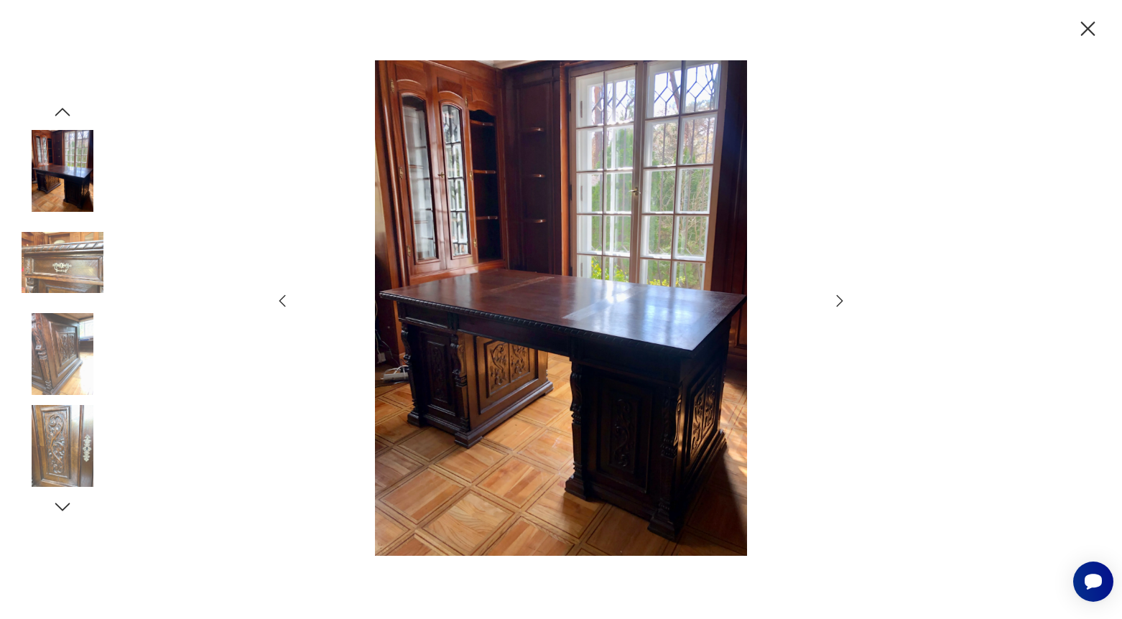
click at [839, 298] on icon "button" at bounding box center [839, 300] width 17 height 17
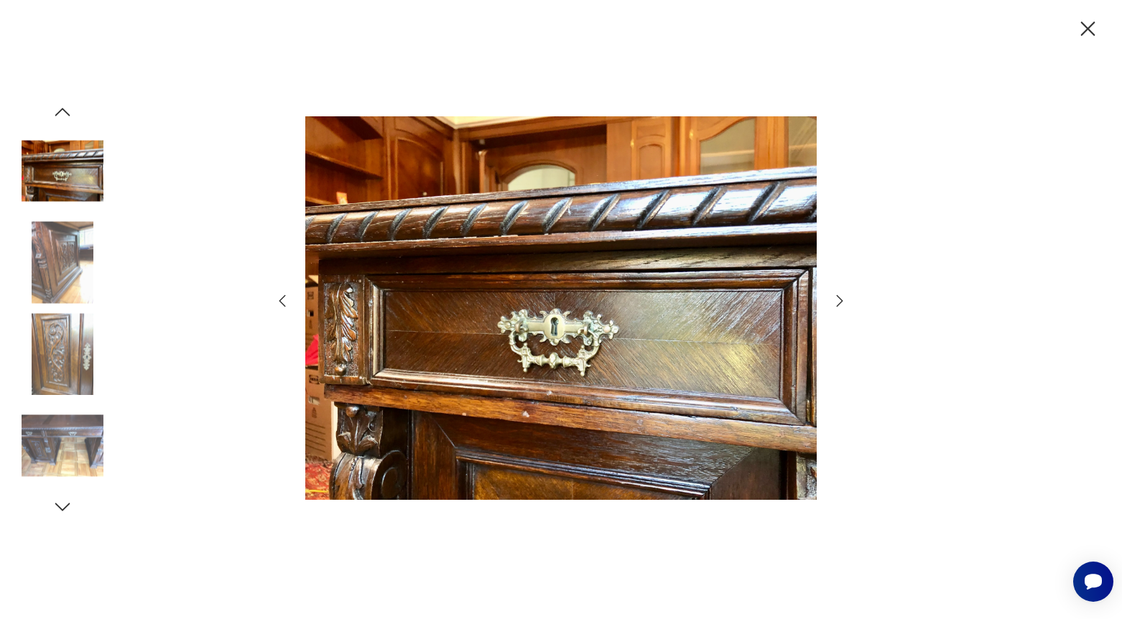
click at [839, 298] on icon "button" at bounding box center [839, 300] width 17 height 17
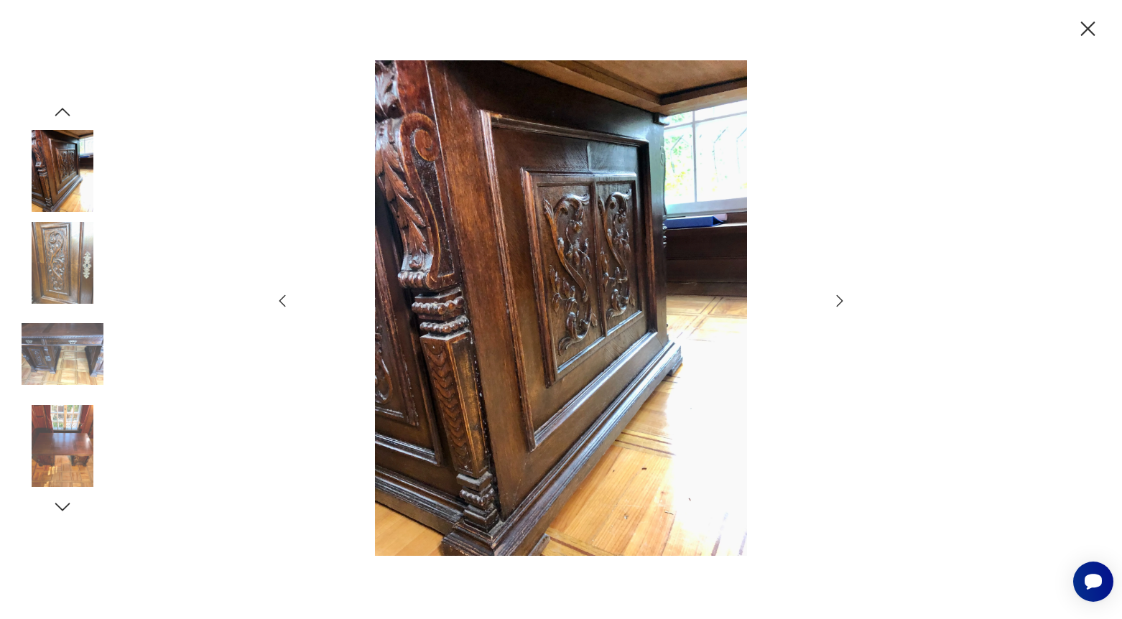
click at [839, 298] on icon "button" at bounding box center [839, 300] width 17 height 17
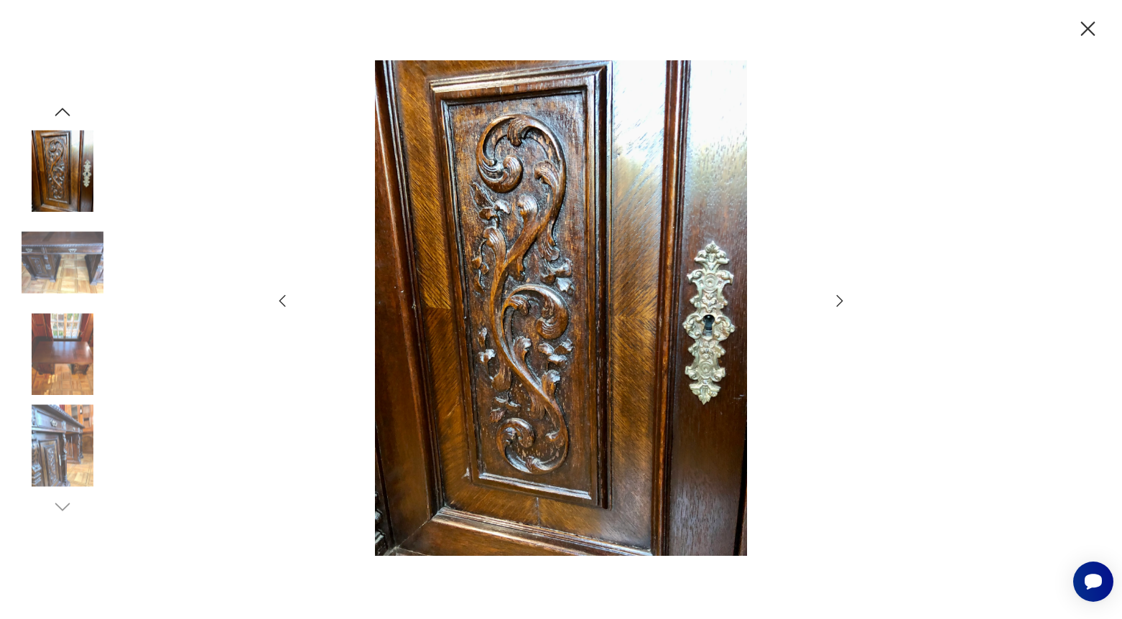
click at [1084, 33] on icon "button" at bounding box center [1088, 29] width 14 height 14
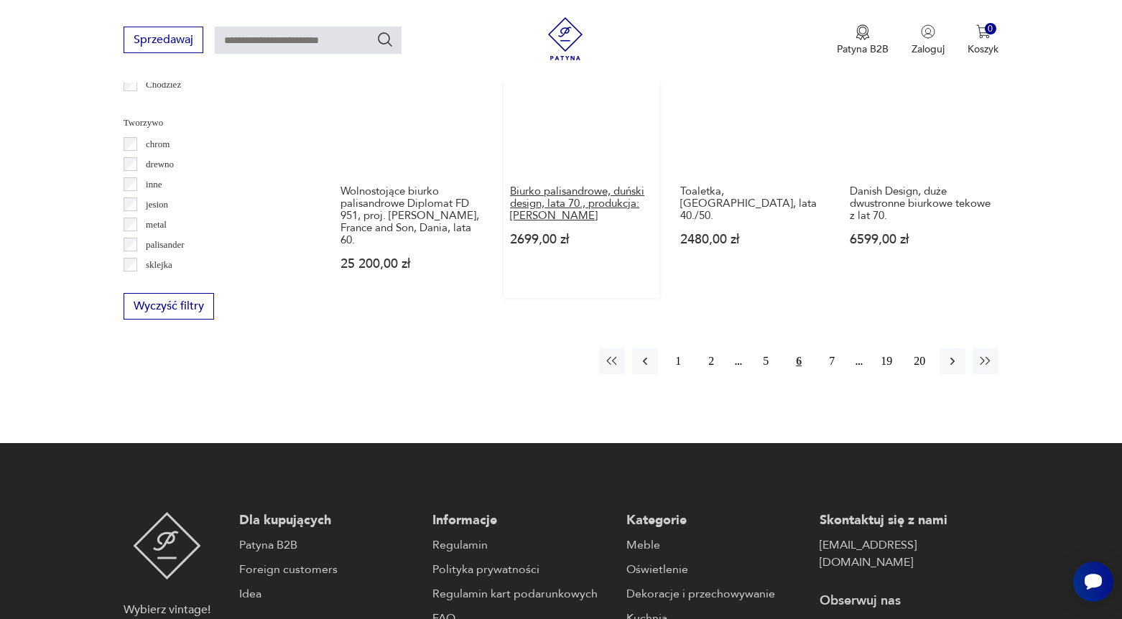
scroll to position [1553, 0]
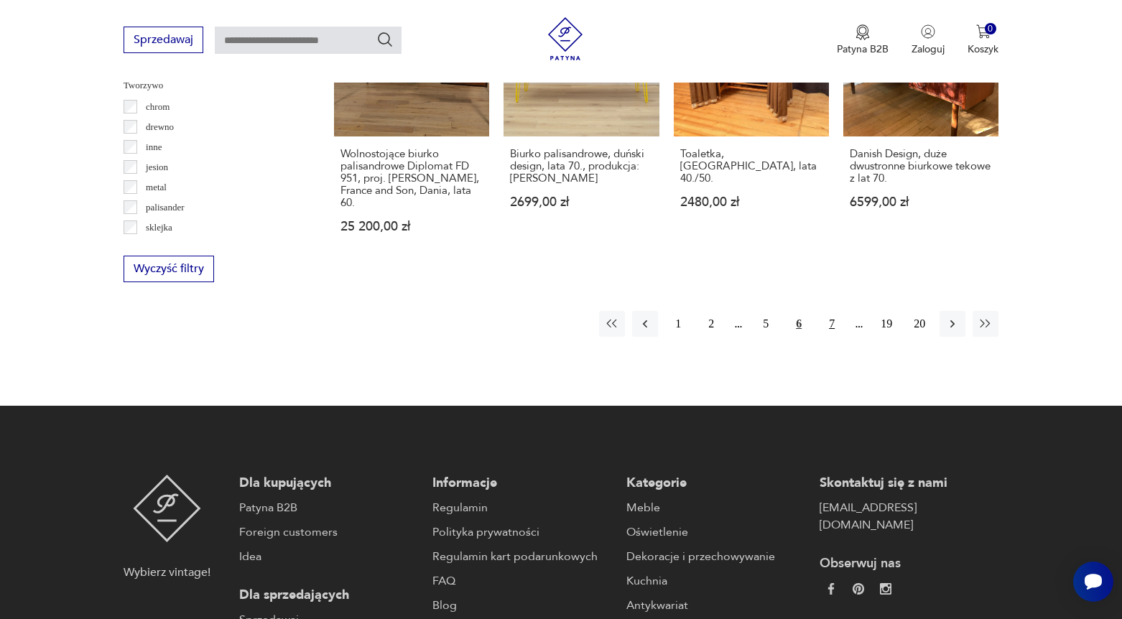
click at [831, 323] on button "7" at bounding box center [832, 324] width 26 height 26
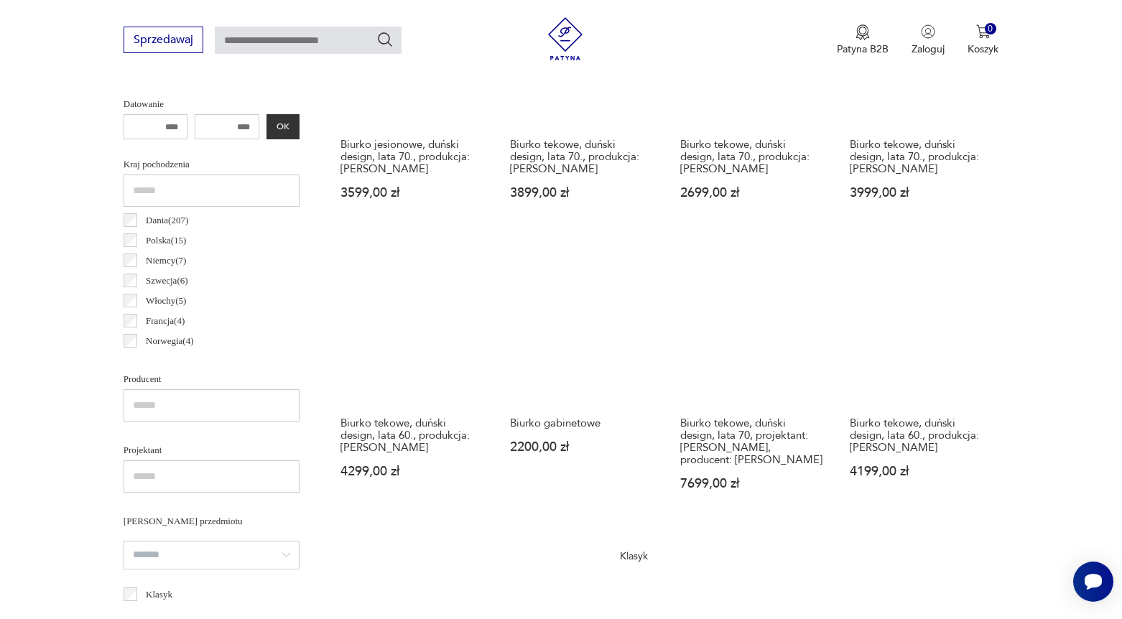
scroll to position [688, 0]
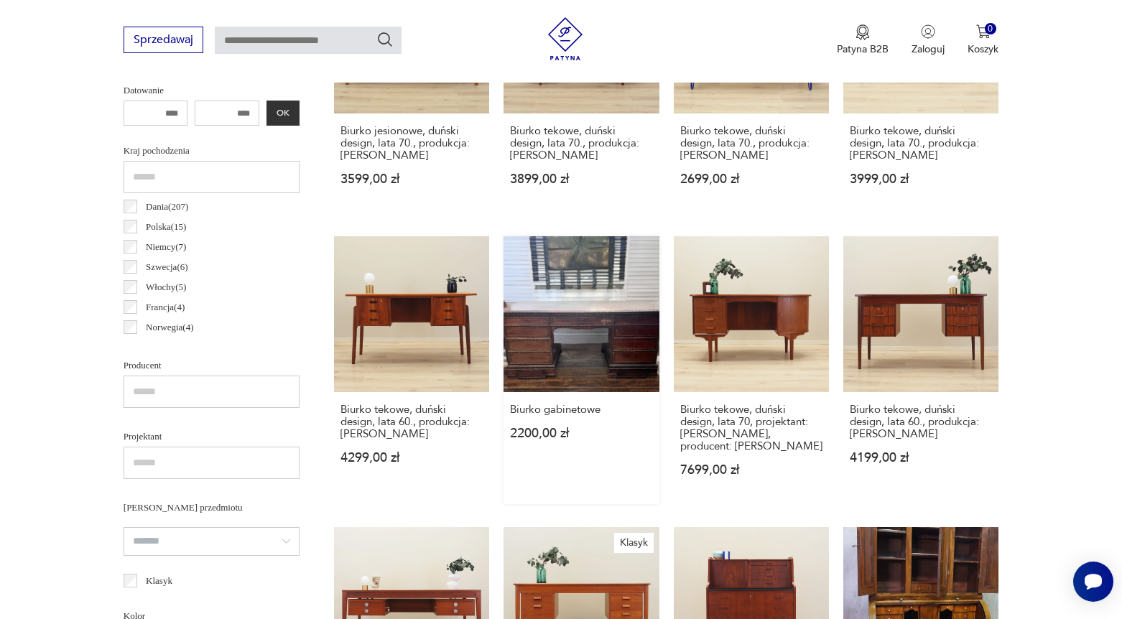
click at [601, 373] on link "Biurko gabinetowe 2200,00 zł" at bounding box center [581, 369] width 155 height 267
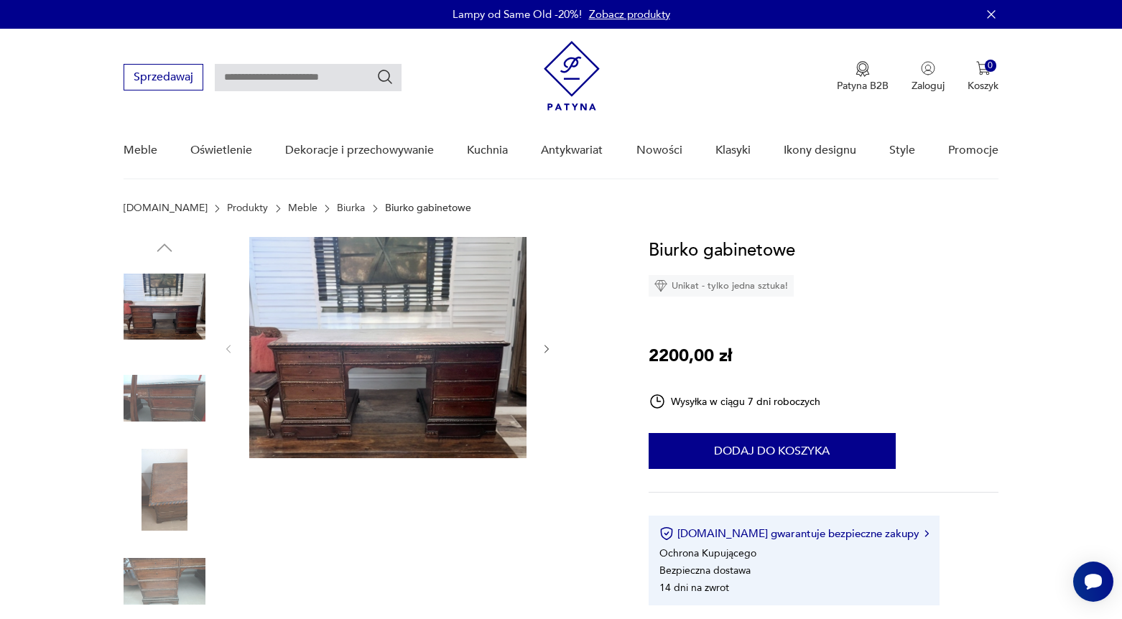
click at [545, 349] on icon "button" at bounding box center [547, 349] width 12 height 12
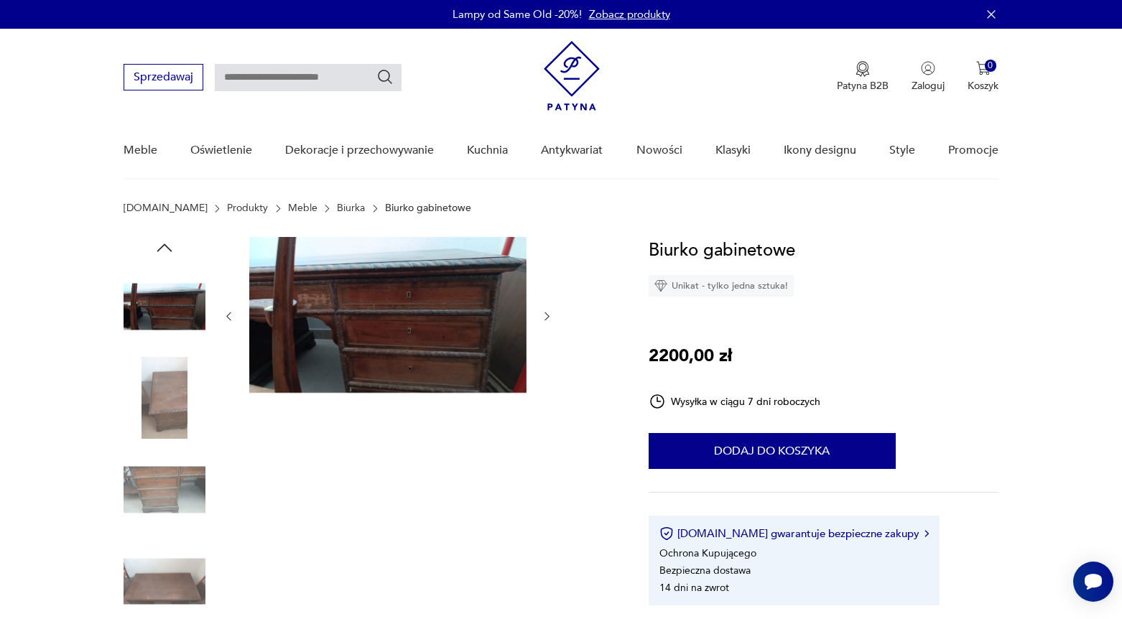
click at [545, 310] on icon "button" at bounding box center [547, 316] width 12 height 12
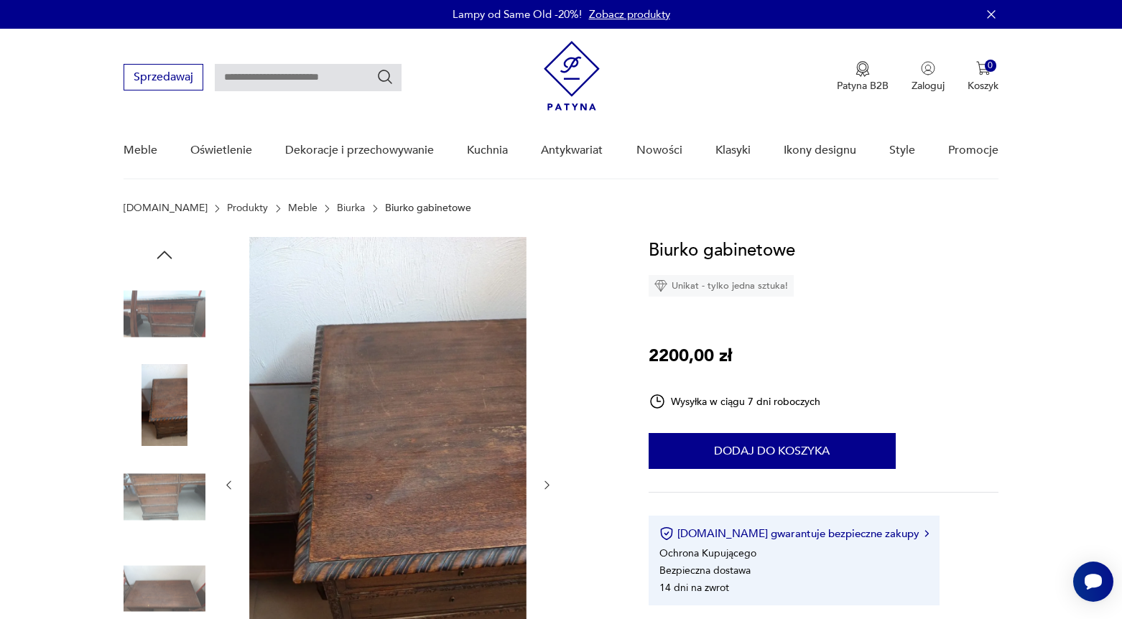
click at [550, 485] on icon "button" at bounding box center [547, 485] width 12 height 12
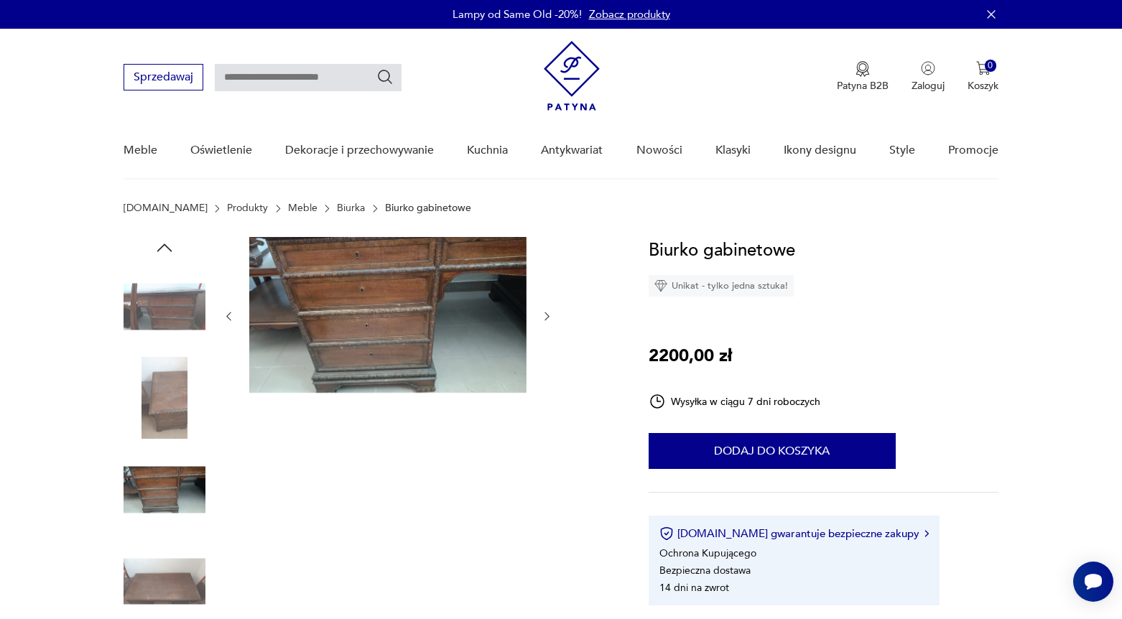
click at [544, 311] on icon "button" at bounding box center [547, 316] width 12 height 12
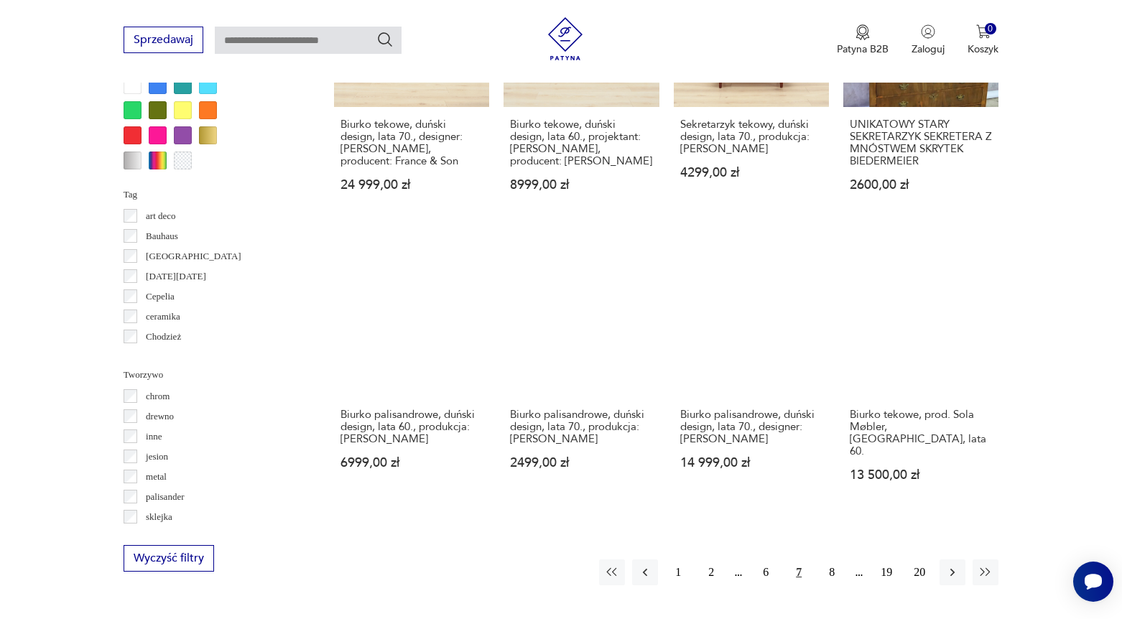
scroll to position [1564, 0]
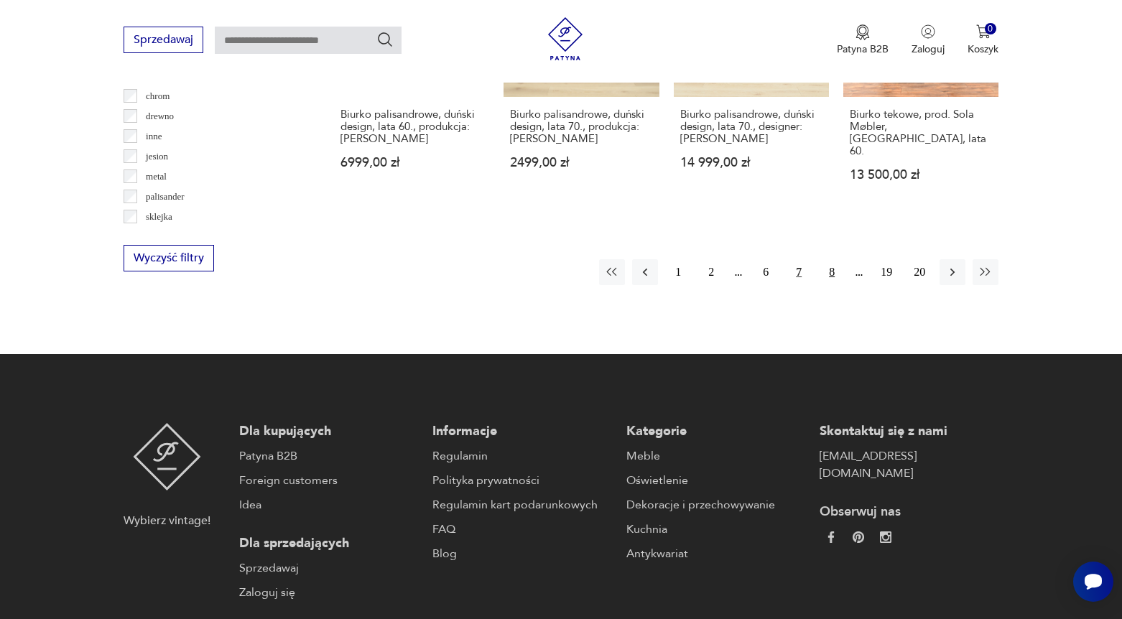
click at [830, 285] on button "8" at bounding box center [832, 272] width 26 height 26
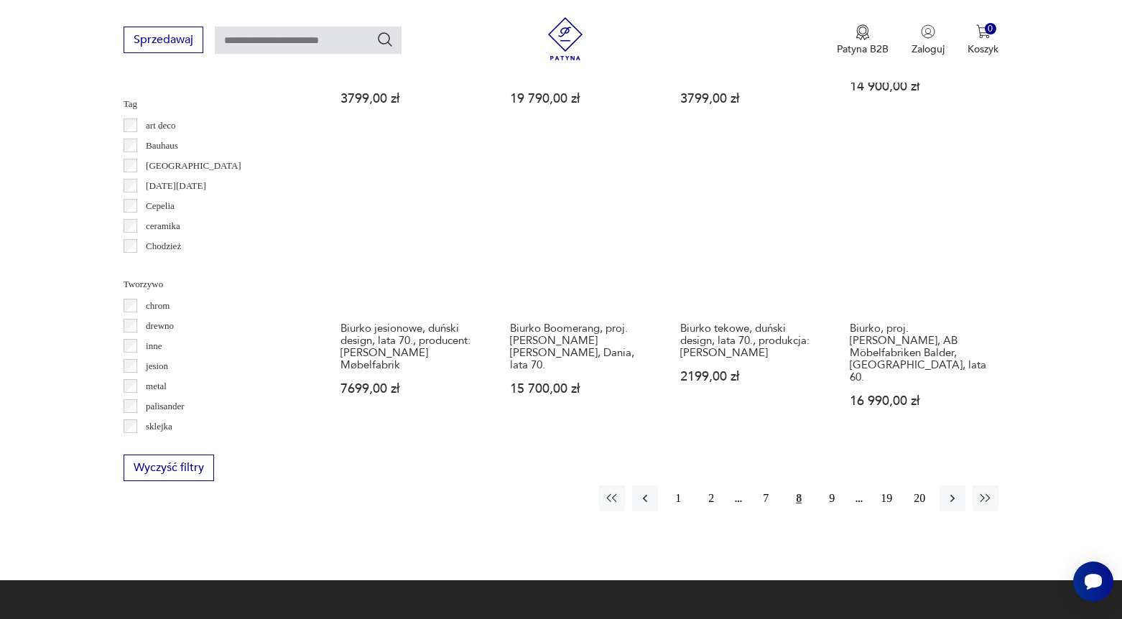
scroll to position [1681, 0]
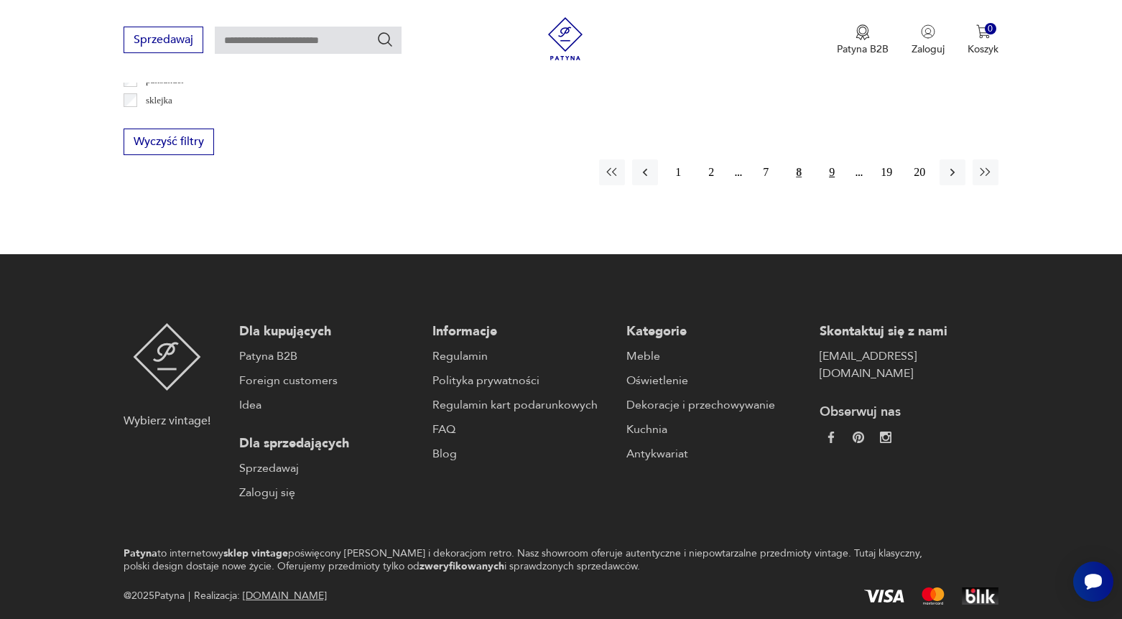
click at [834, 169] on button "9" at bounding box center [832, 173] width 26 height 26
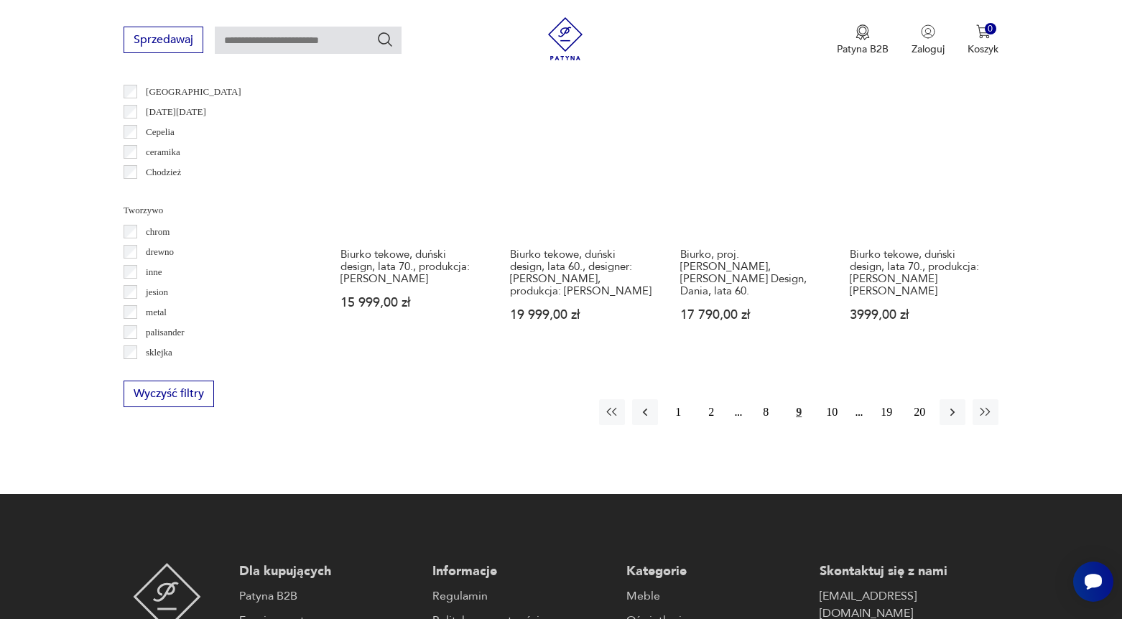
scroll to position [1428, 0]
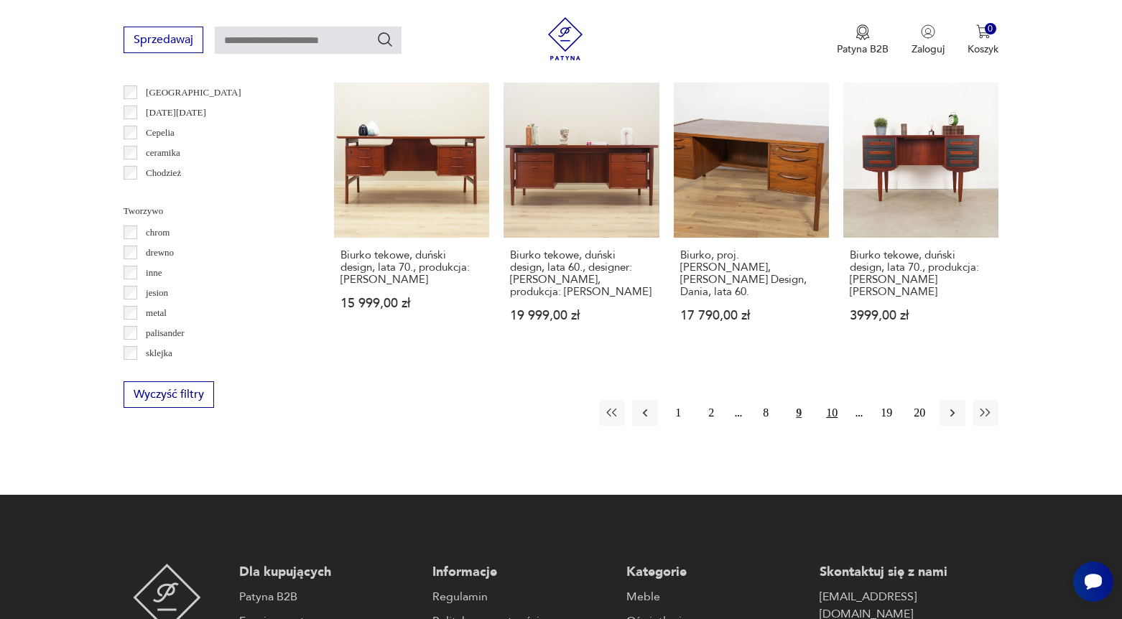
click at [832, 413] on button "10" at bounding box center [832, 413] width 26 height 26
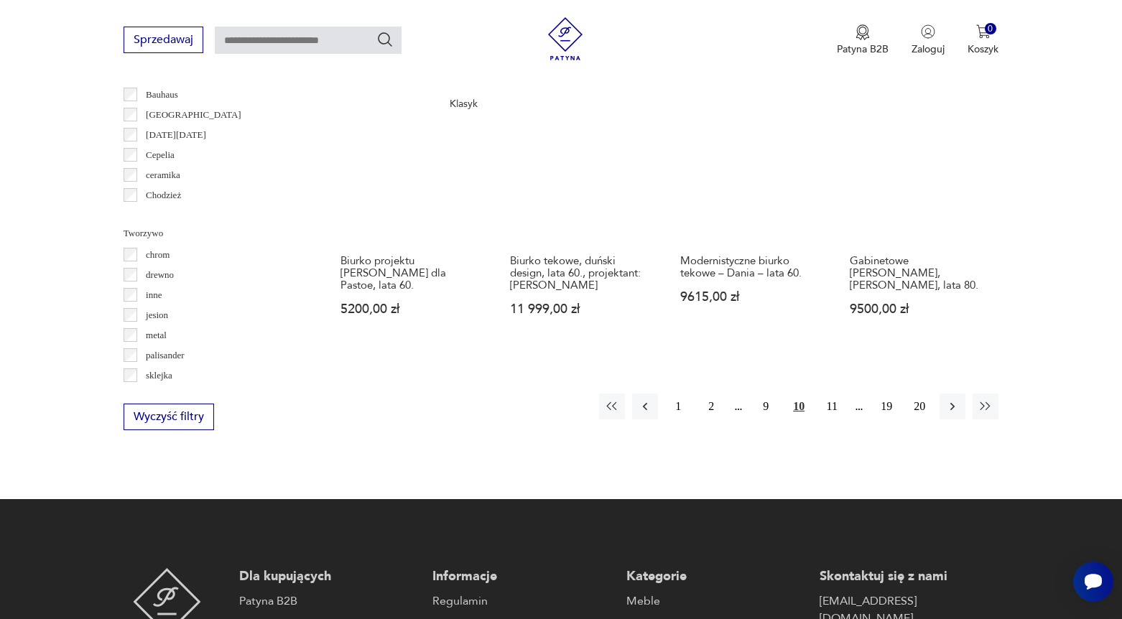
scroll to position [1408, 0]
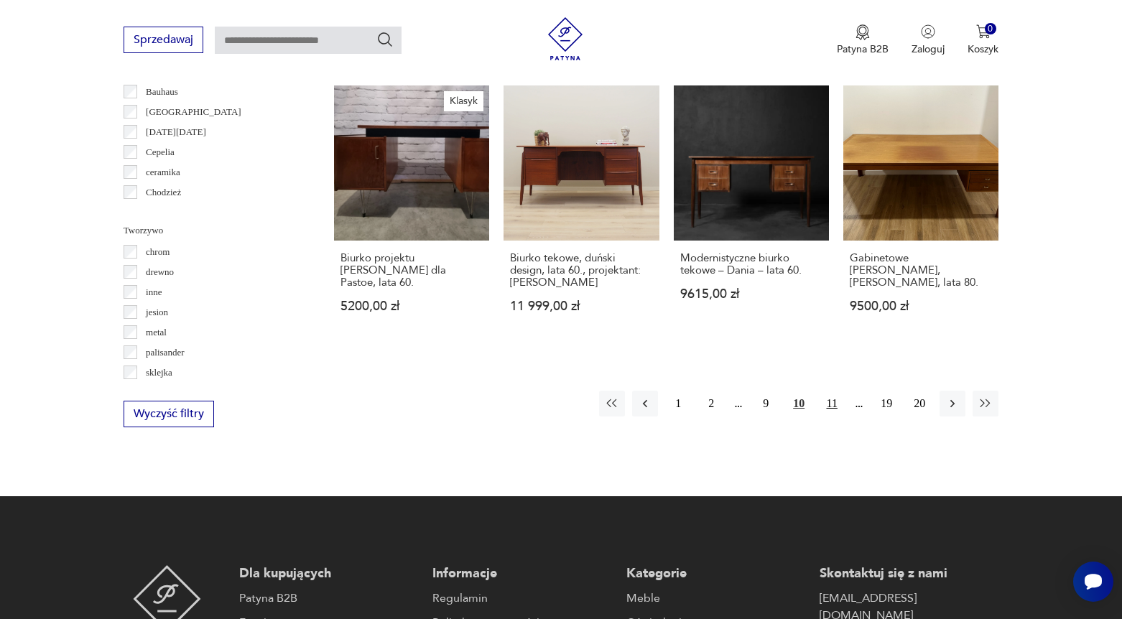
click at [831, 417] on button "11" at bounding box center [832, 404] width 26 height 26
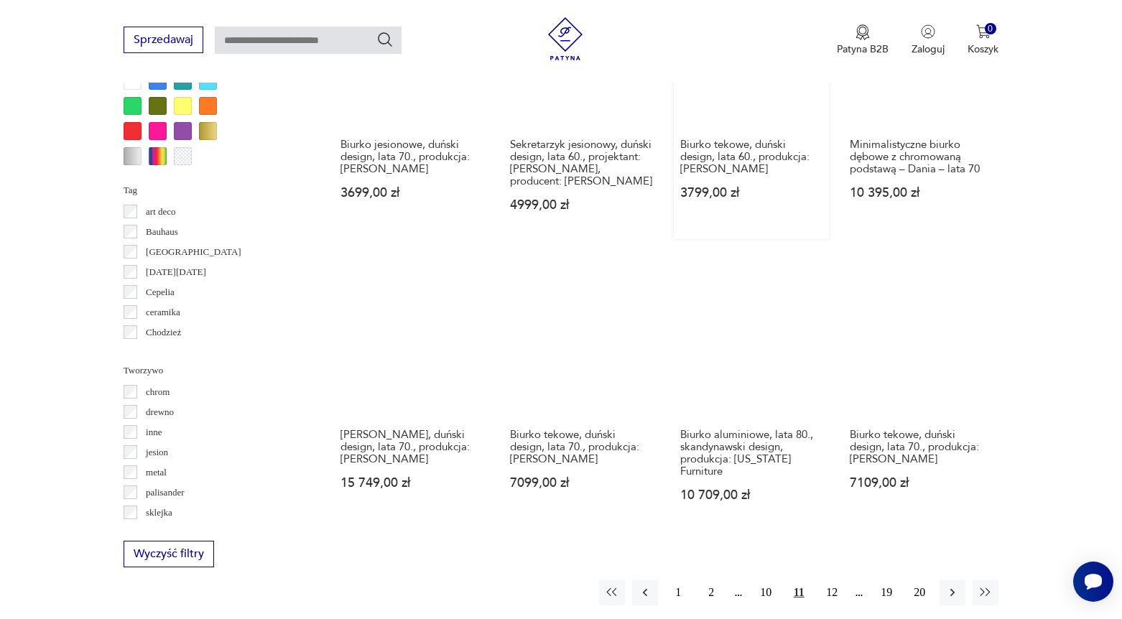
scroll to position [1369, 0]
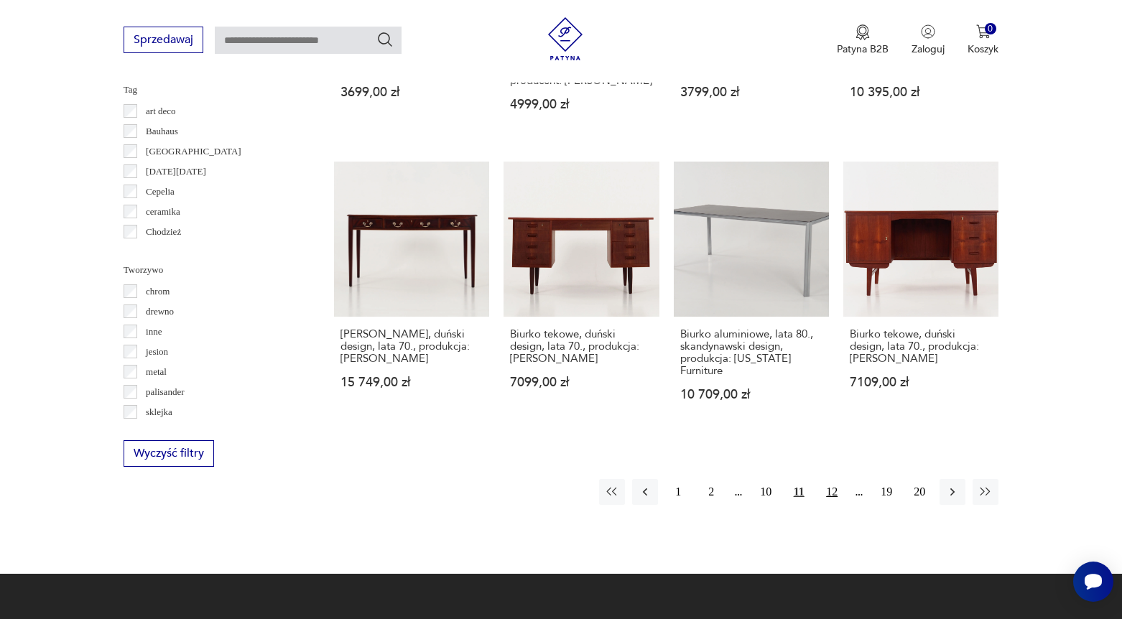
click at [832, 493] on button "12" at bounding box center [832, 492] width 26 height 26
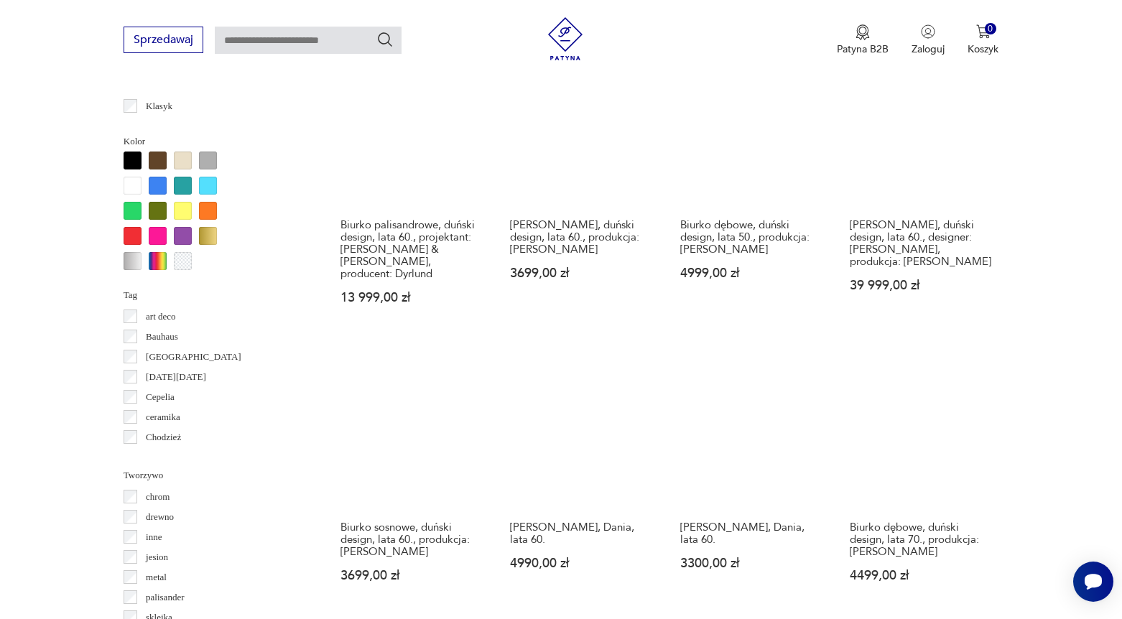
scroll to position [1313, 0]
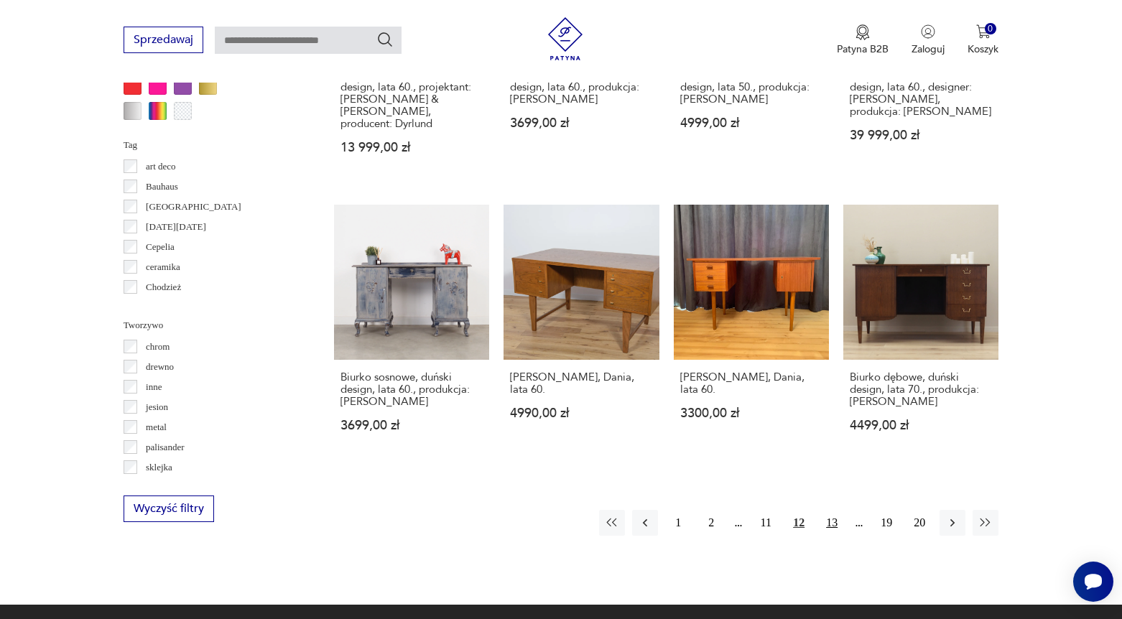
click at [835, 518] on button "13" at bounding box center [832, 523] width 26 height 26
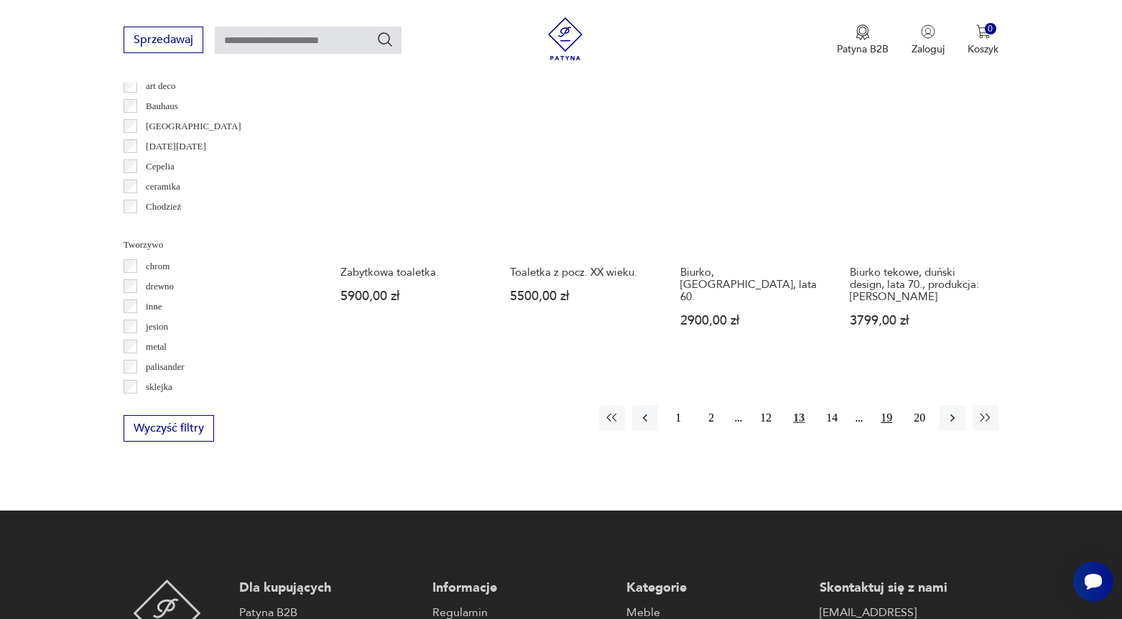
scroll to position [1395, 0]
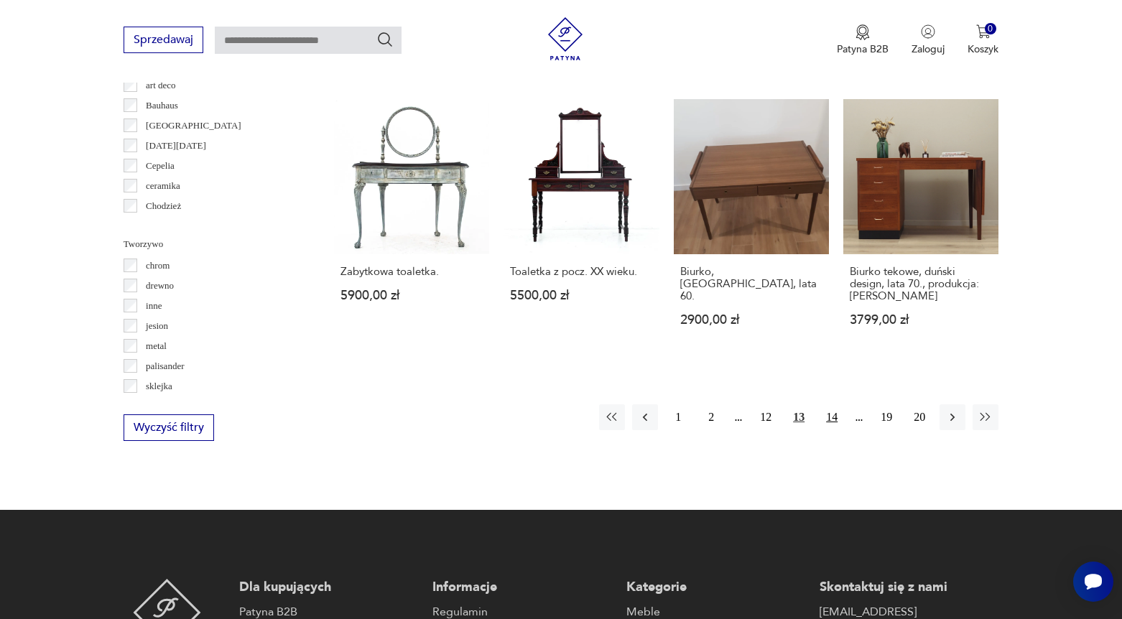
click at [834, 430] on button "14" at bounding box center [832, 418] width 26 height 26
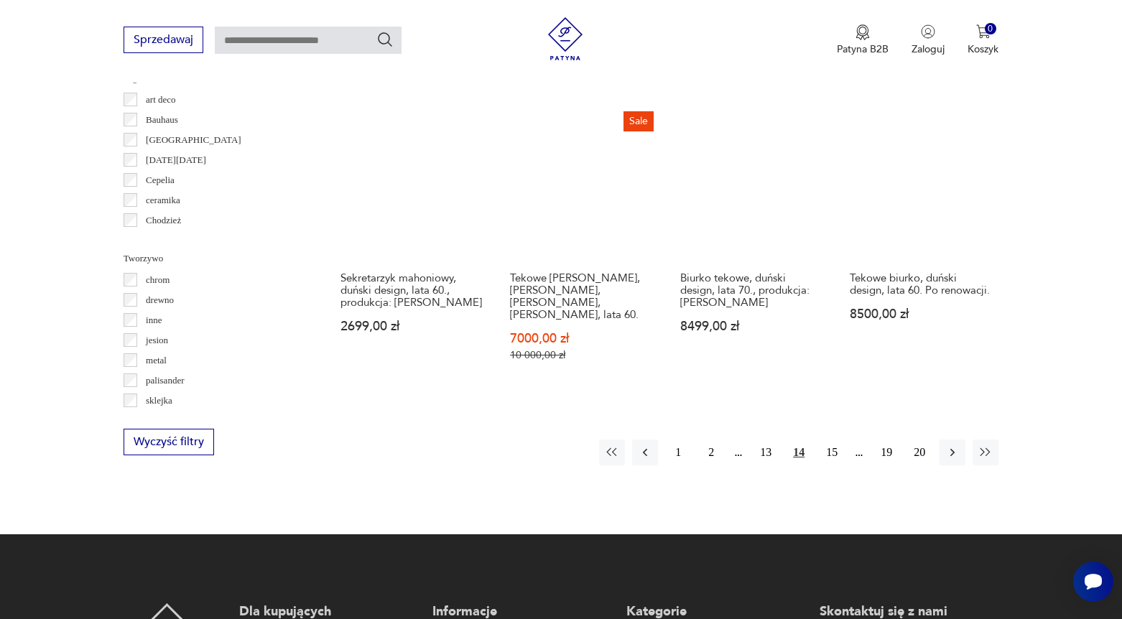
scroll to position [1477, 0]
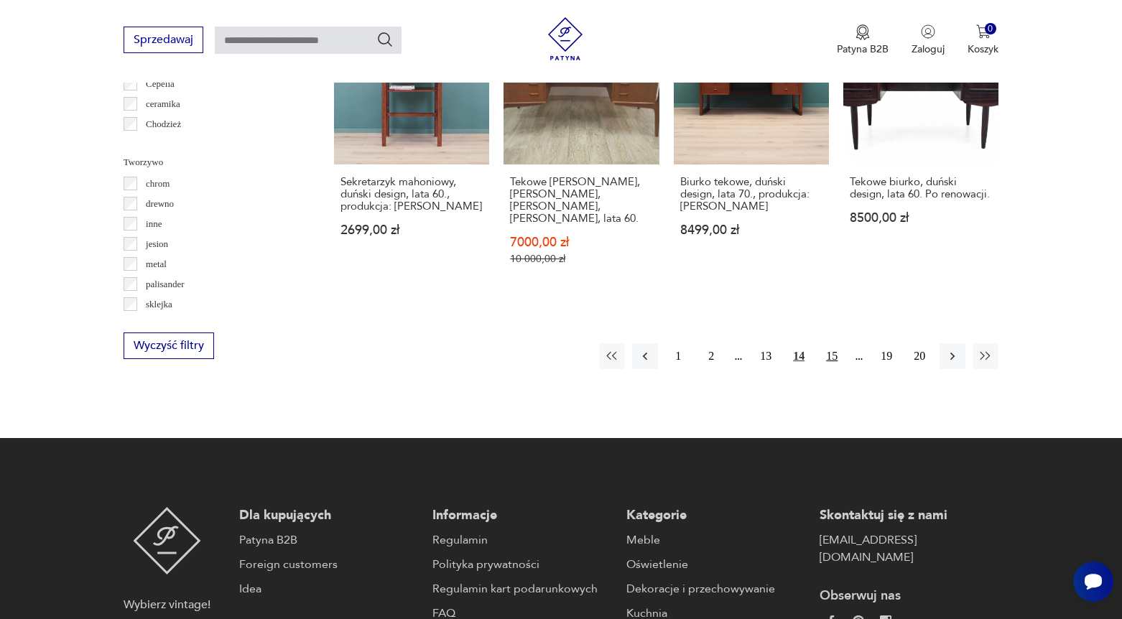
click at [834, 354] on button "15" at bounding box center [832, 356] width 26 height 26
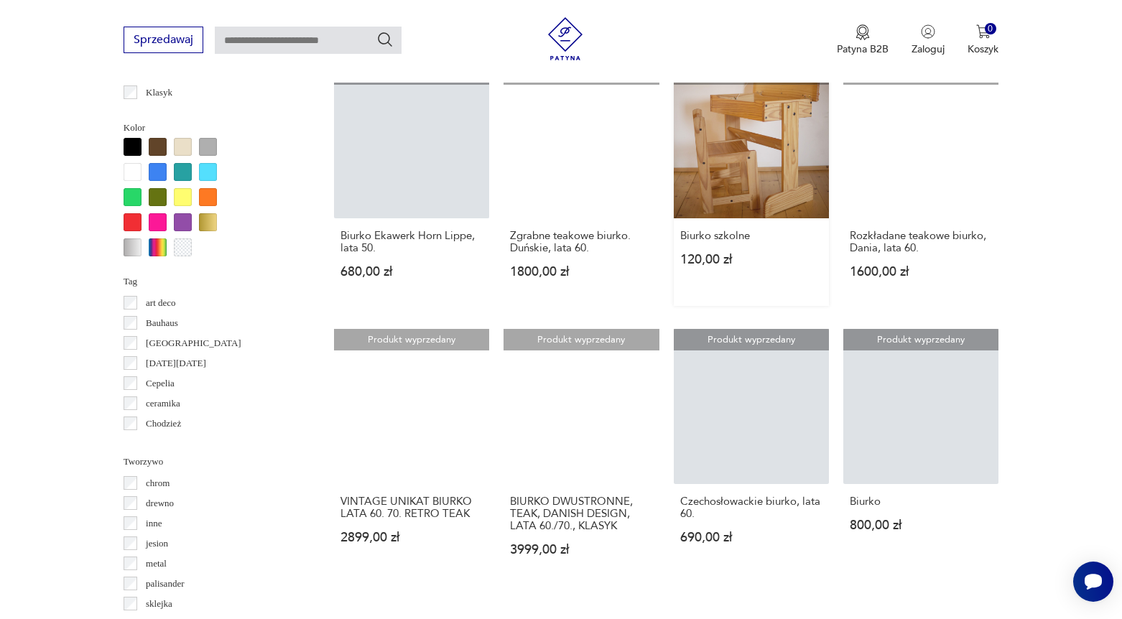
scroll to position [1270, 0]
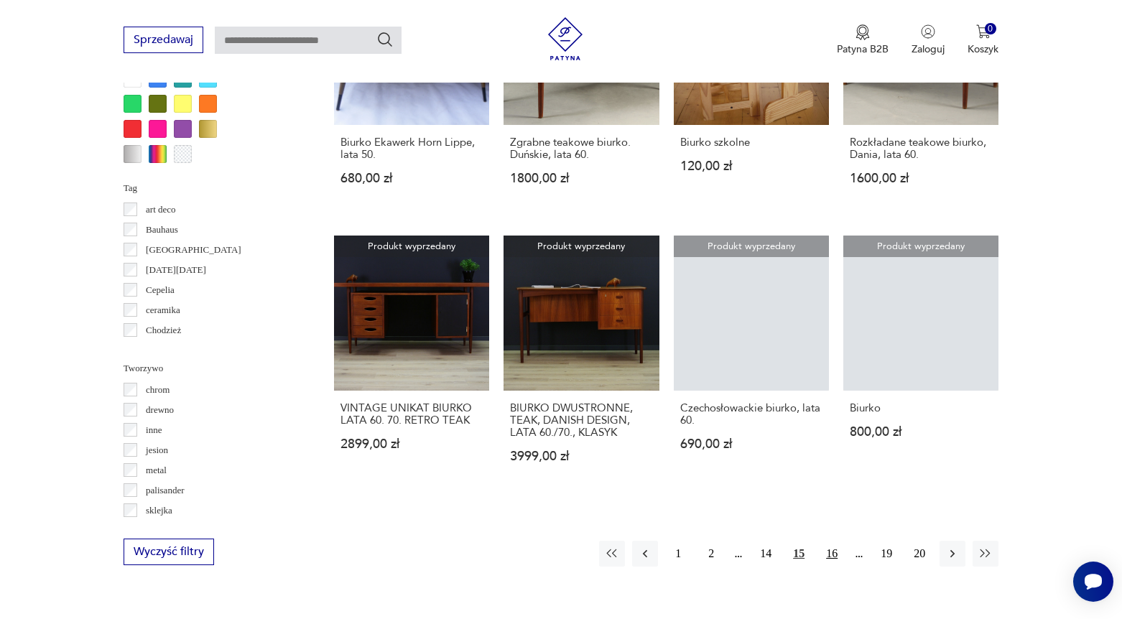
click at [839, 565] on button "16" at bounding box center [832, 554] width 26 height 26
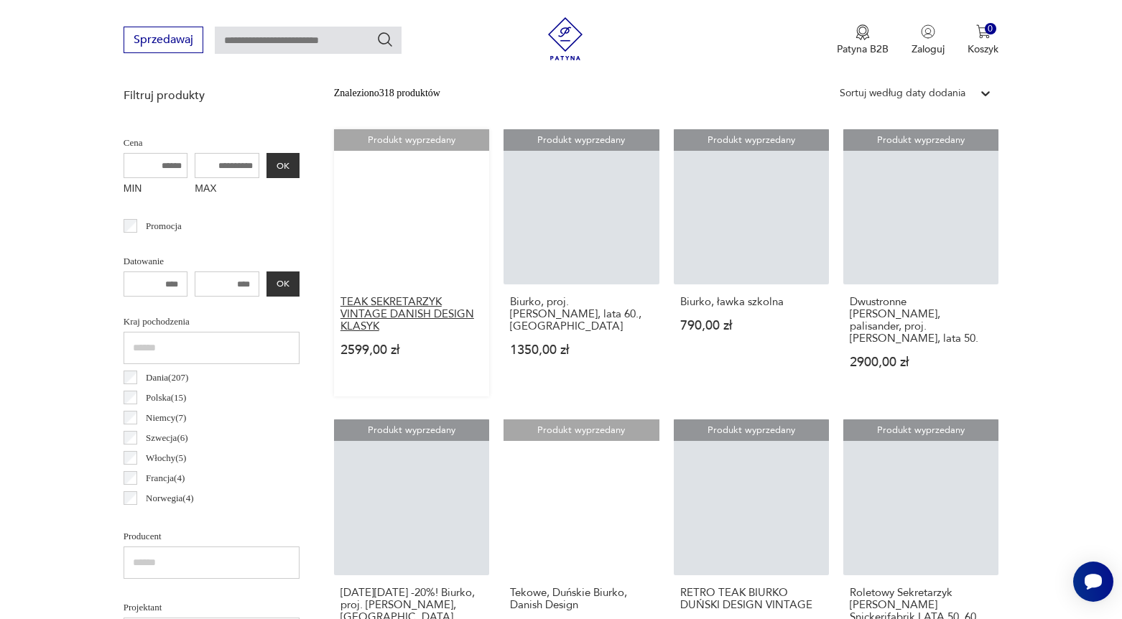
scroll to position [554, 0]
